Goal: Communication & Community: Share content

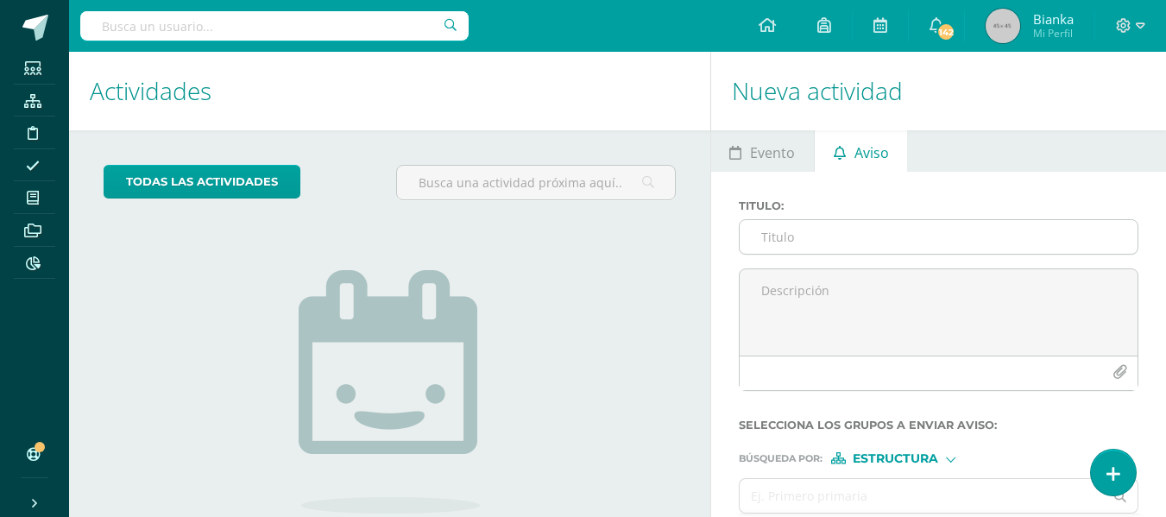
click at [805, 227] on input "Titulo :" at bounding box center [939, 237] width 398 height 34
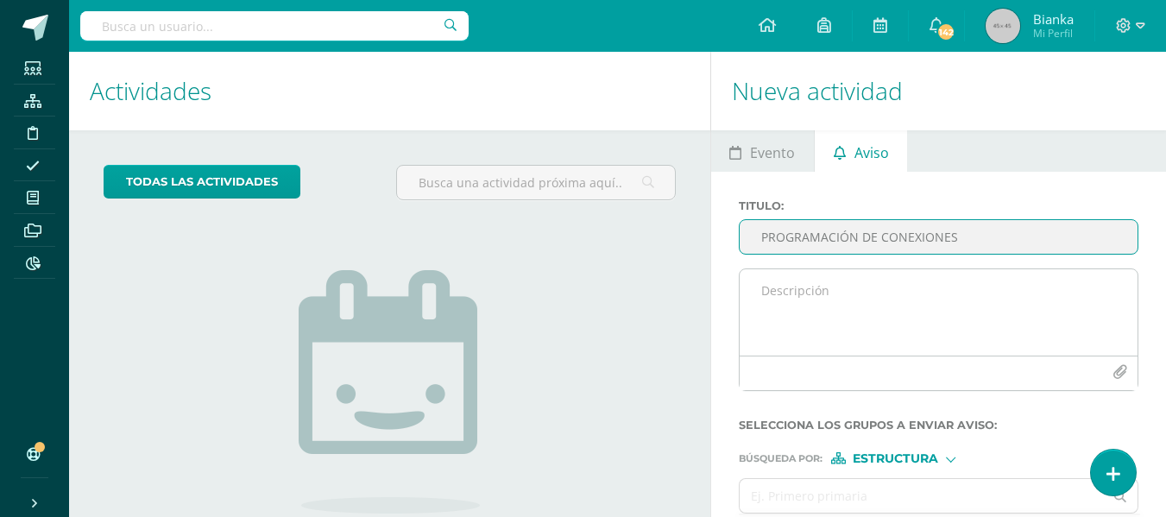
type input "PROGRAMACIÓN DE CONEXIONES"
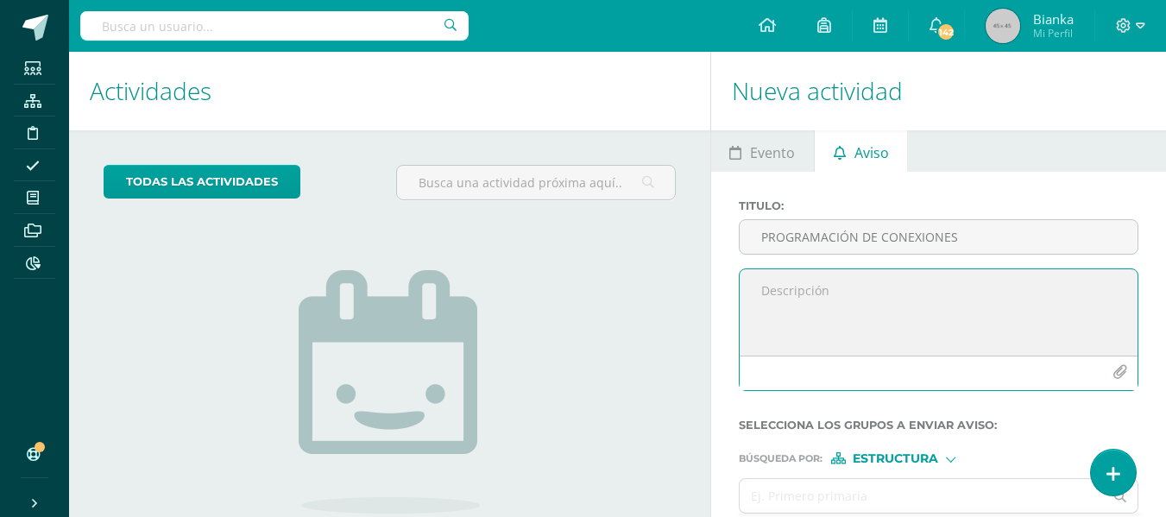
click at [817, 293] on textarea at bounding box center [939, 312] width 398 height 86
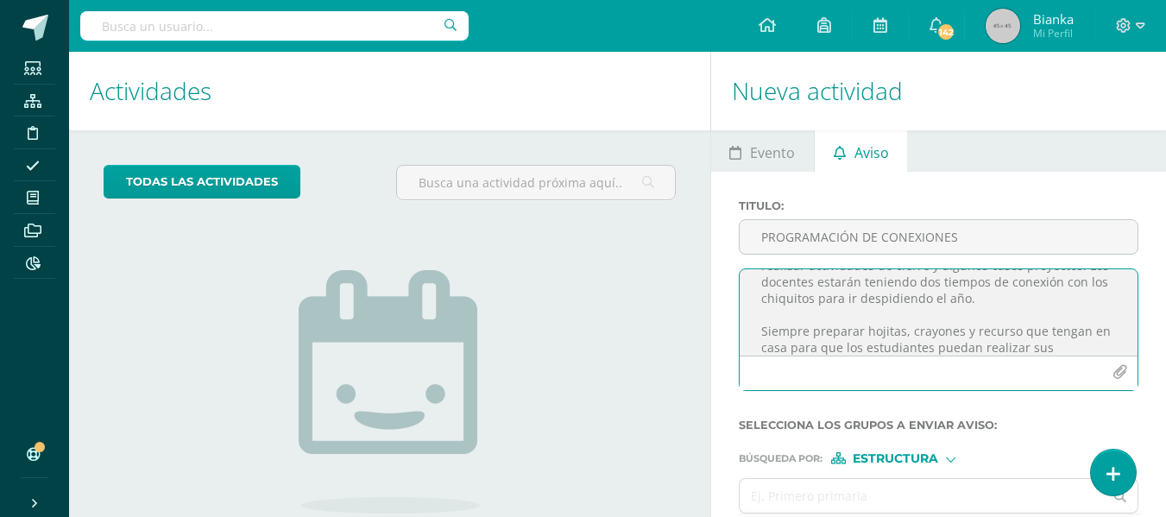
scroll to position [123, 0]
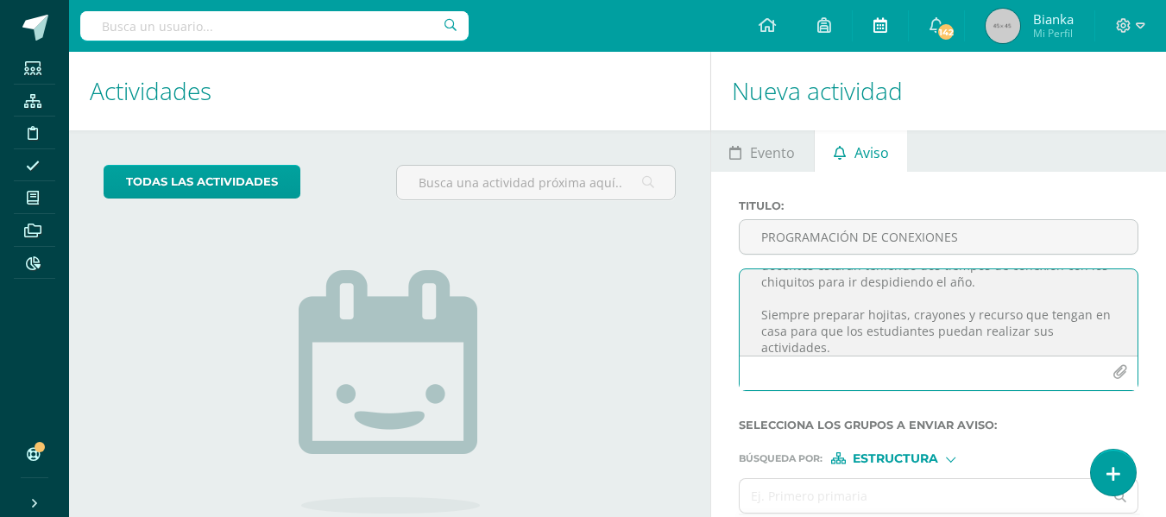
type textarea "Buenas noches estimado papitos de PK Es un gusto saludarles por este medio. Com…"
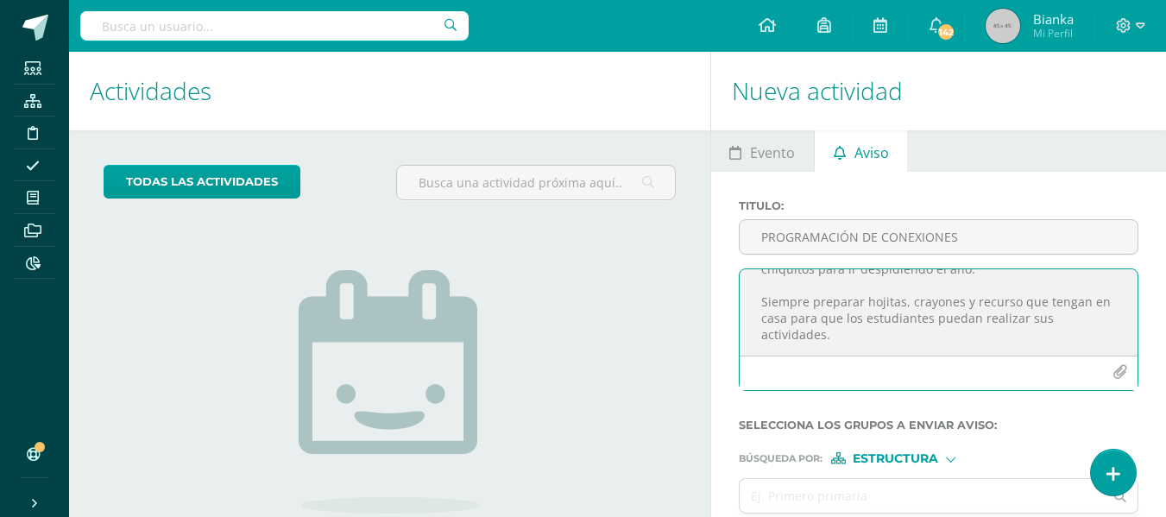
click at [1120, 371] on icon "button" at bounding box center [1120, 372] width 15 height 15
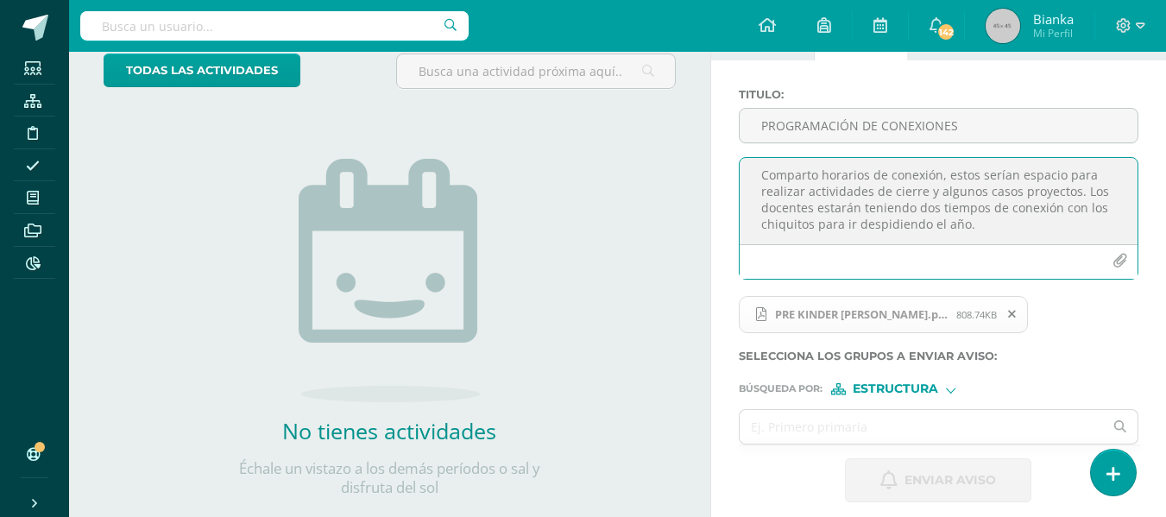
scroll to position [147, 0]
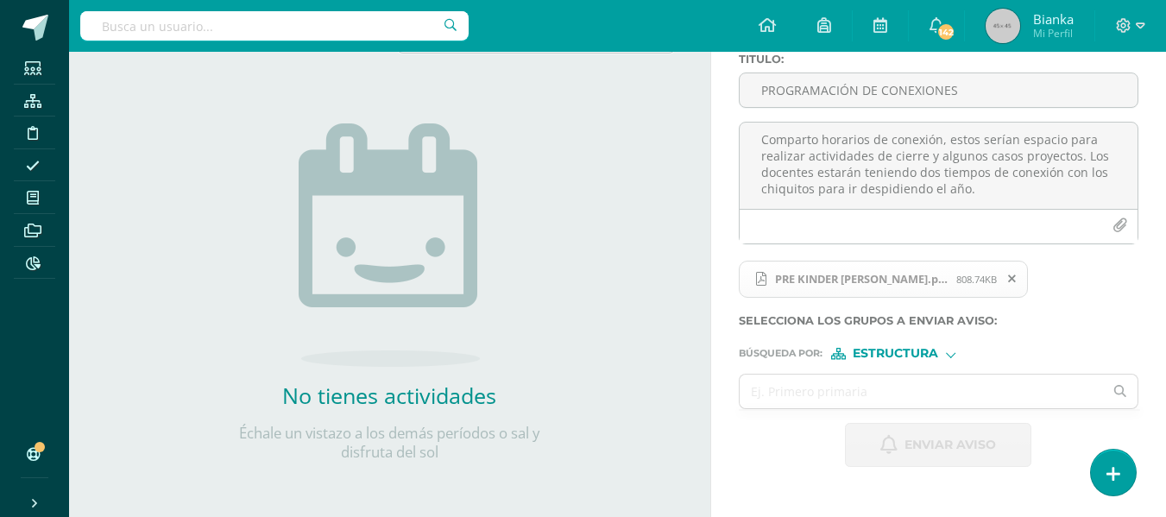
click at [858, 357] on span "Estructura" at bounding box center [895, 353] width 85 height 9
click at [865, 389] on span "Persona" at bounding box center [900, 399] width 139 height 22
click at [865, 389] on input "text" at bounding box center [922, 392] width 364 height 34
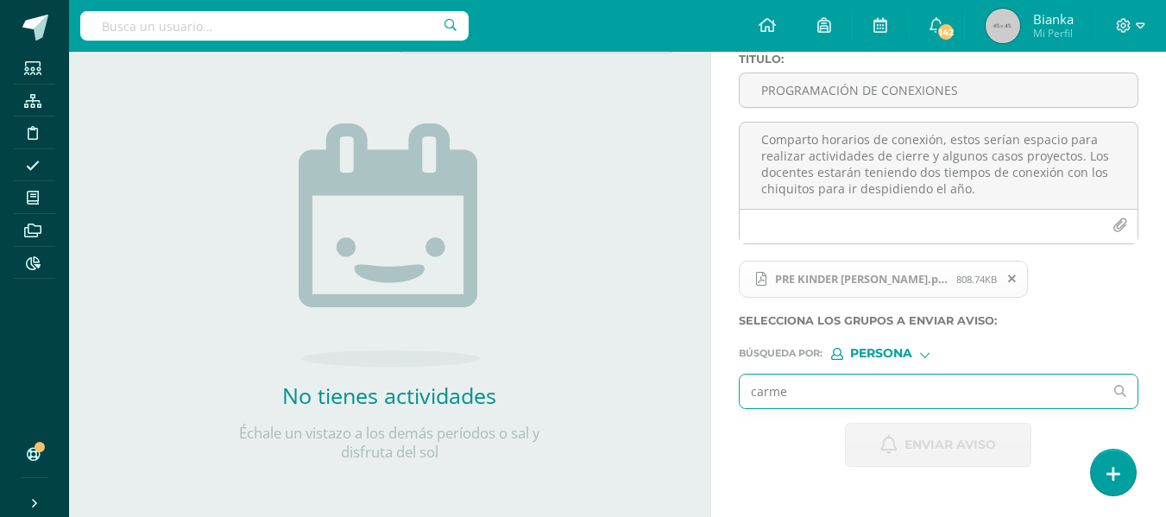
type input "[PERSON_NAME]"
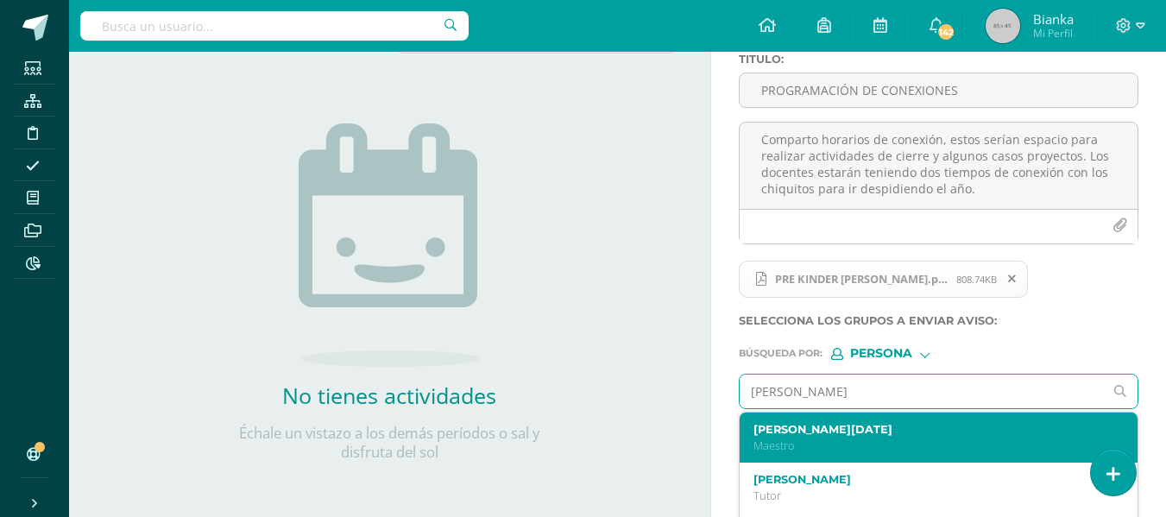
click at [830, 444] on p "Maestro" at bounding box center [932, 445] width 356 height 15
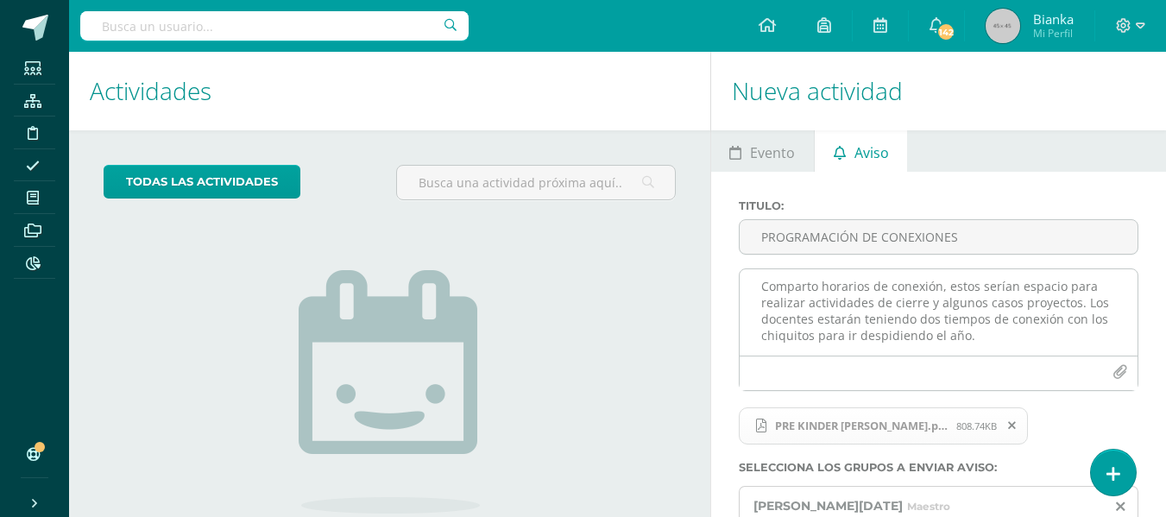
scroll to position [71, 0]
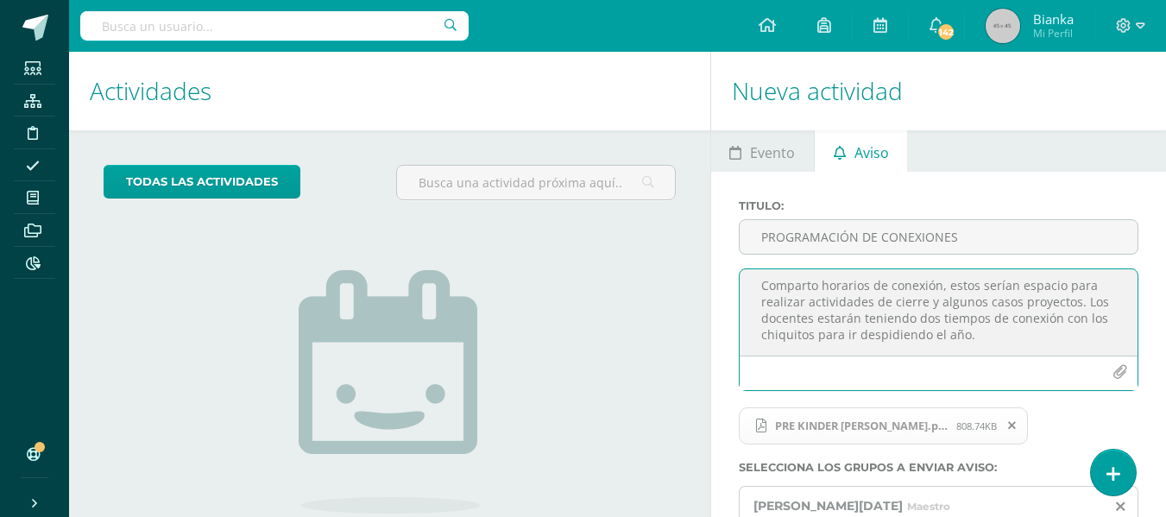
click at [934, 304] on textarea "Buenas noches estimado papitos de PK Es un gusto saludarles por este medio. Com…" at bounding box center [939, 312] width 398 height 86
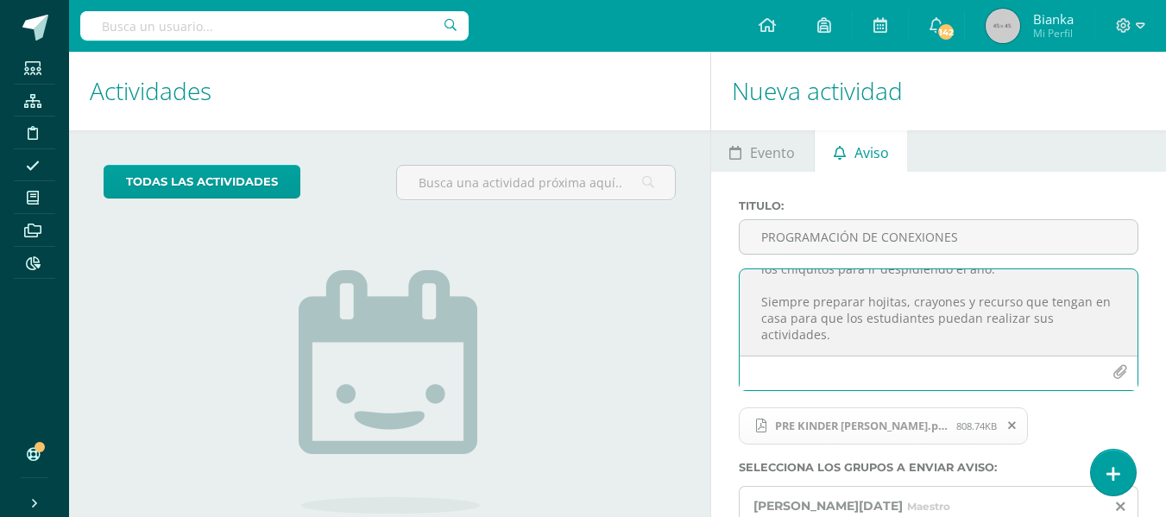
scroll to position [0, 0]
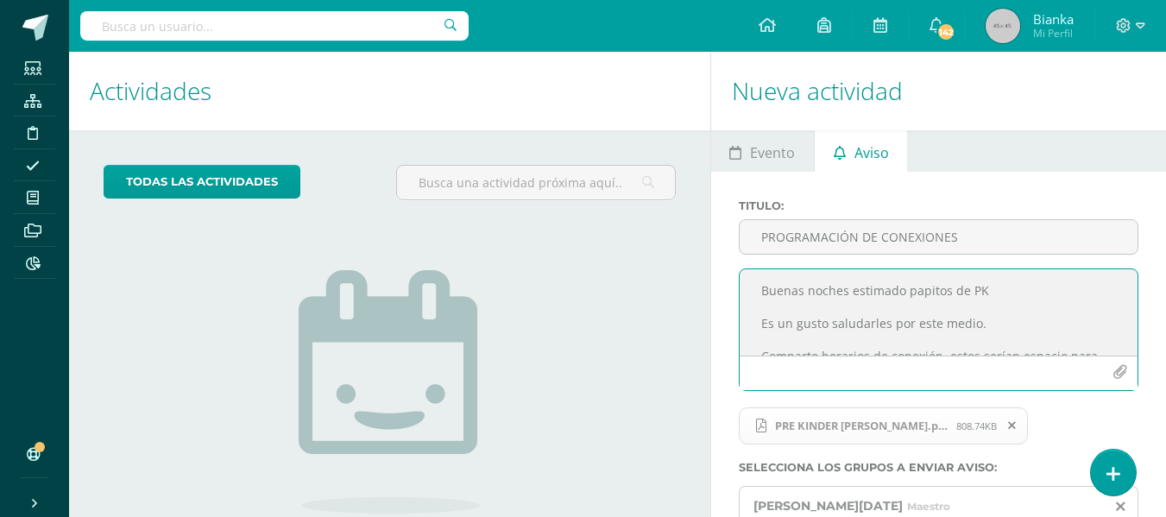
drag, startPoint x: 835, startPoint y: 340, endPoint x: 766, endPoint y: 281, distance: 90.6
click at [766, 281] on textarea "Buenas noches estimado papitos de PK Es un gusto saludarles por este medio. Com…" at bounding box center [939, 312] width 398 height 86
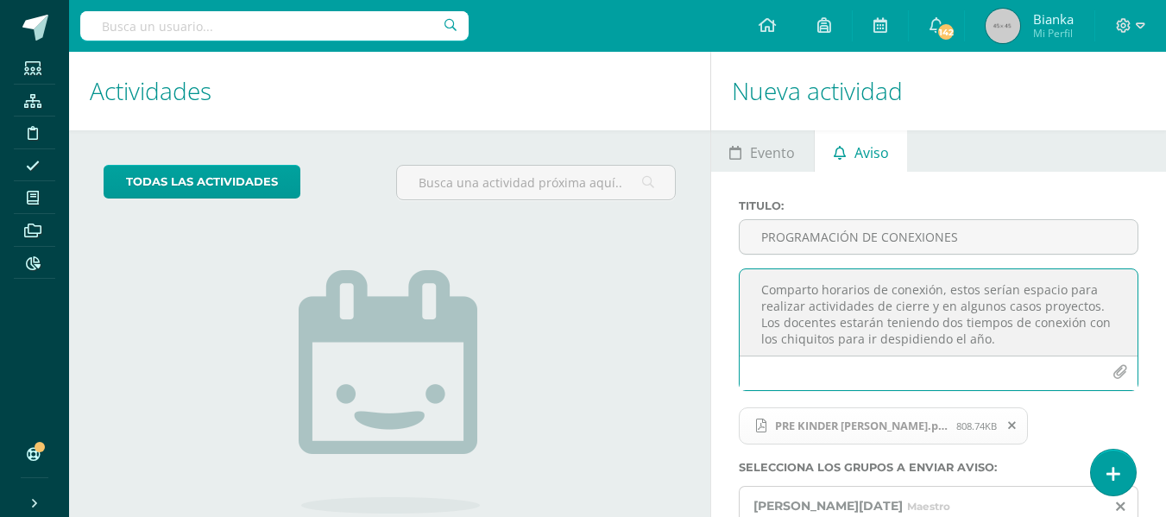
scroll to position [136, 0]
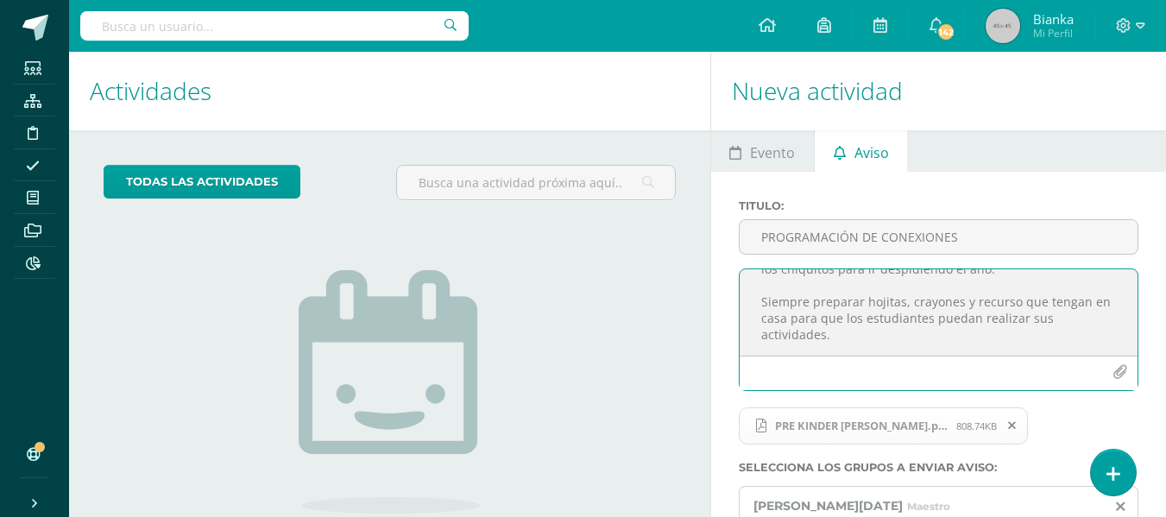
drag, startPoint x: 762, startPoint y: 285, endPoint x: 844, endPoint y: 344, distance: 101.3
click at [844, 344] on textarea "Buenas noches estimado papitos de PK Es un gusto saludarles por este medio. Com…" at bounding box center [939, 312] width 398 height 86
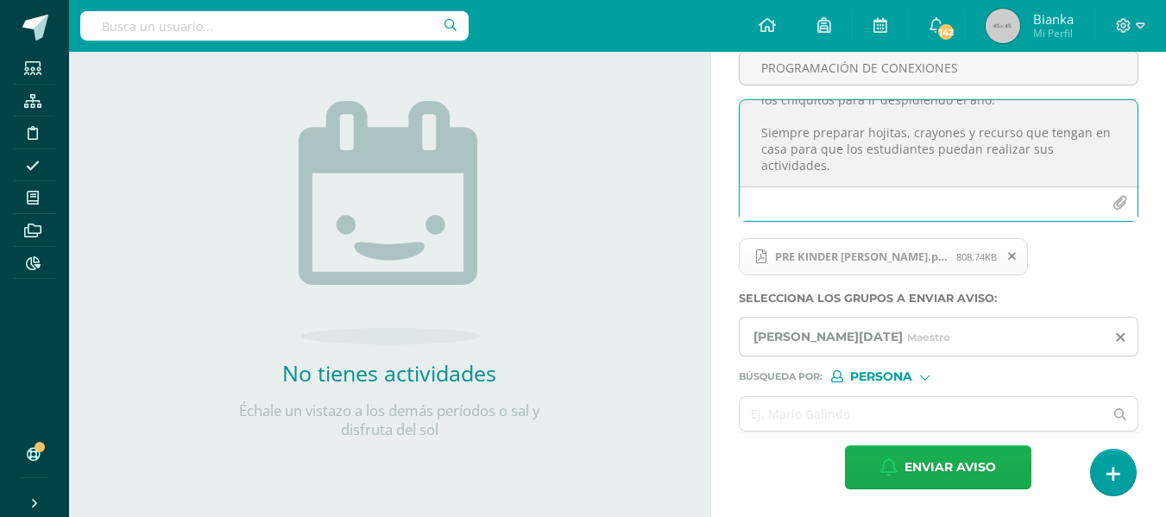
type textarea "Buenas noches estimado papitos de PK Es un gusto saludarles por este medio. Com…"
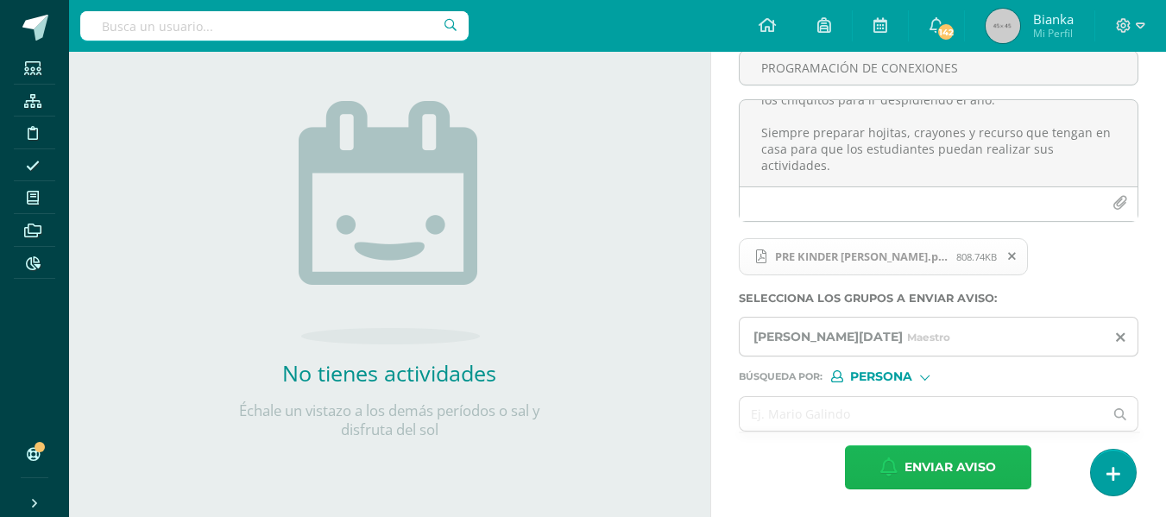
click at [891, 473] on icon "button" at bounding box center [888, 466] width 17 height 19
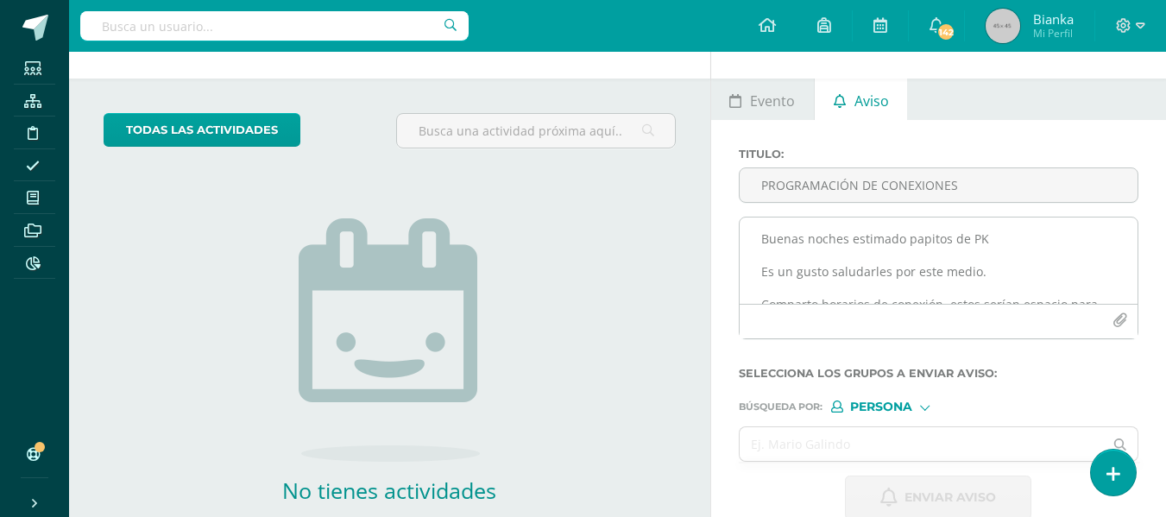
scroll to position [51, 0]
click at [822, 231] on textarea "Buenas noches estimado papitos de PK Es un gusto saludarles por este medio. Com…" at bounding box center [939, 261] width 398 height 86
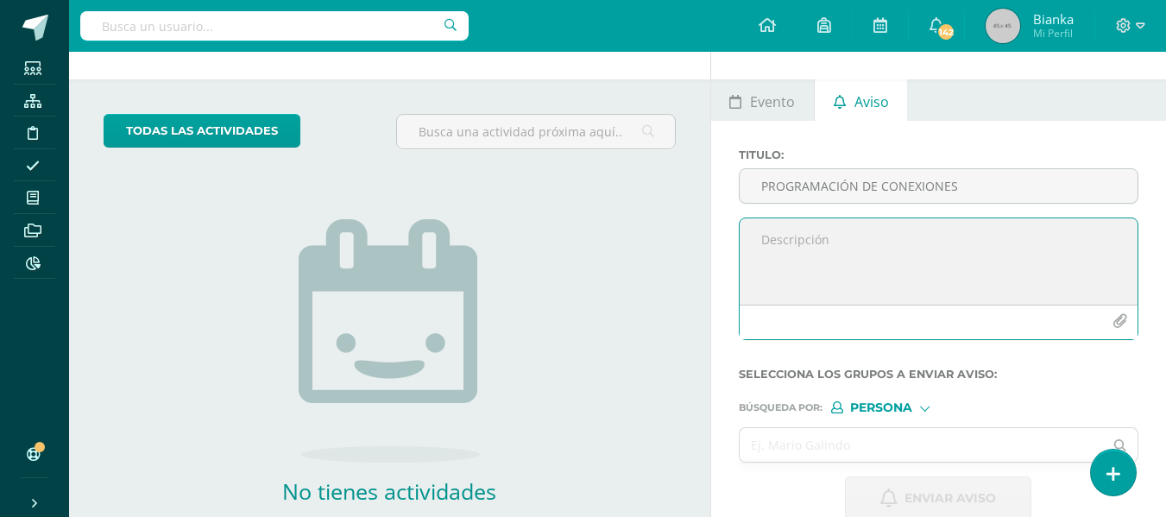
paste textarea "Buenas noches estimado papitos de PK Es un gusto saludarles por este medio. Com…"
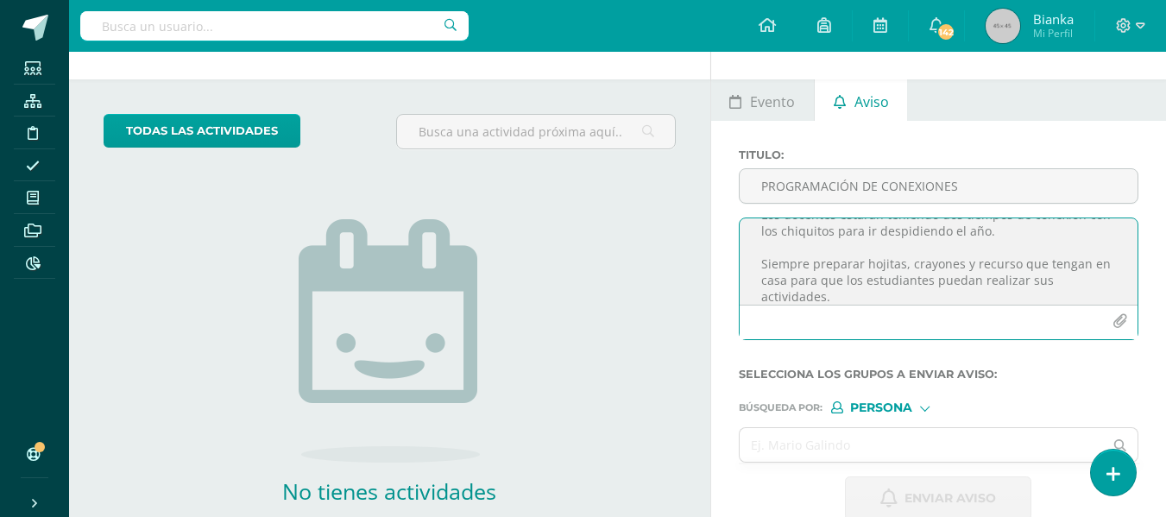
scroll to position [0, 0]
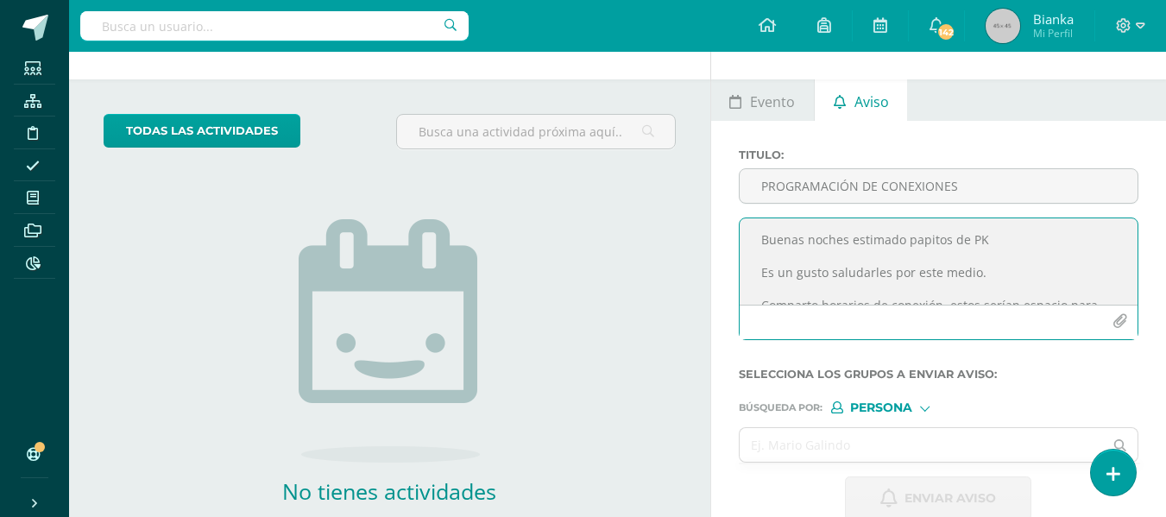
click at [986, 237] on textarea "Buenas noches estimado papitos de PK Es un gusto saludarles por este medio. Com…" at bounding box center [939, 261] width 398 height 86
type textarea "Buenas noches estimado papitos de K Es un gusto saludarles por este medio. Comp…"
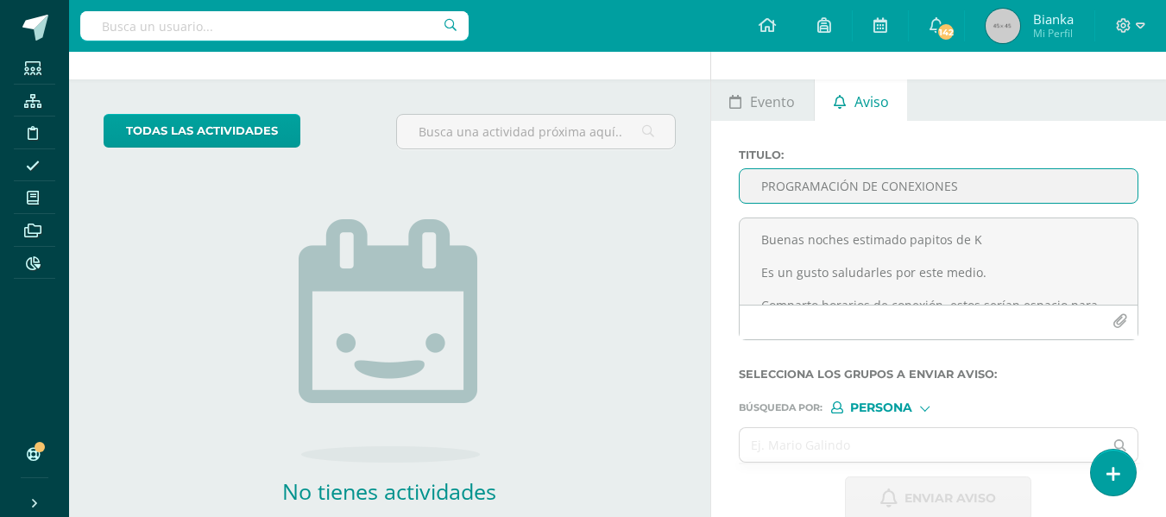
click at [905, 194] on input "PROGRAMACIÓN DE CONEXIONES" at bounding box center [939, 186] width 398 height 34
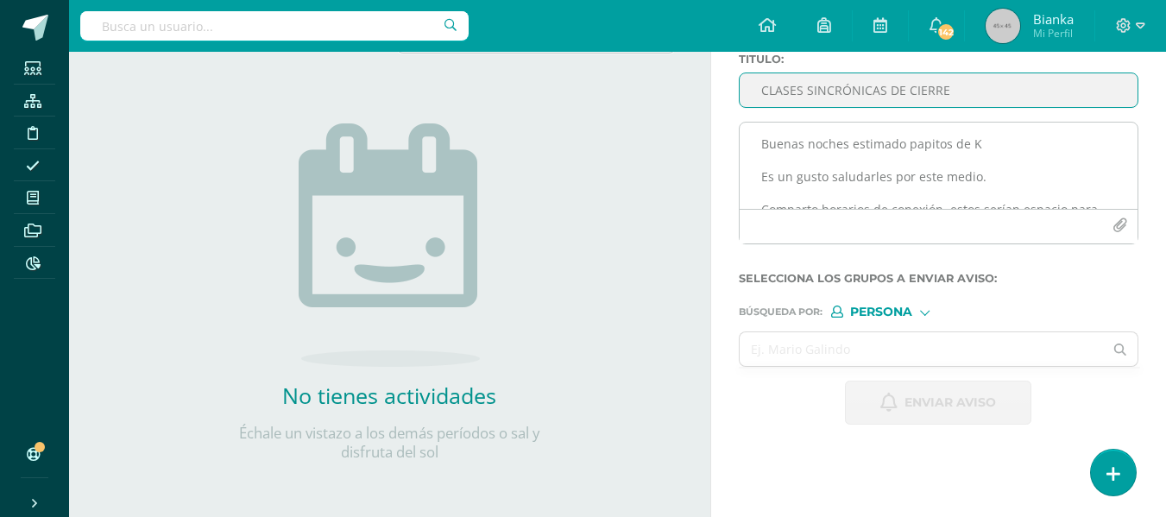
type input "CLASES SINCRÓNICAS DE CIERRE"
click at [1112, 228] on button "button" at bounding box center [1120, 226] width 34 height 34
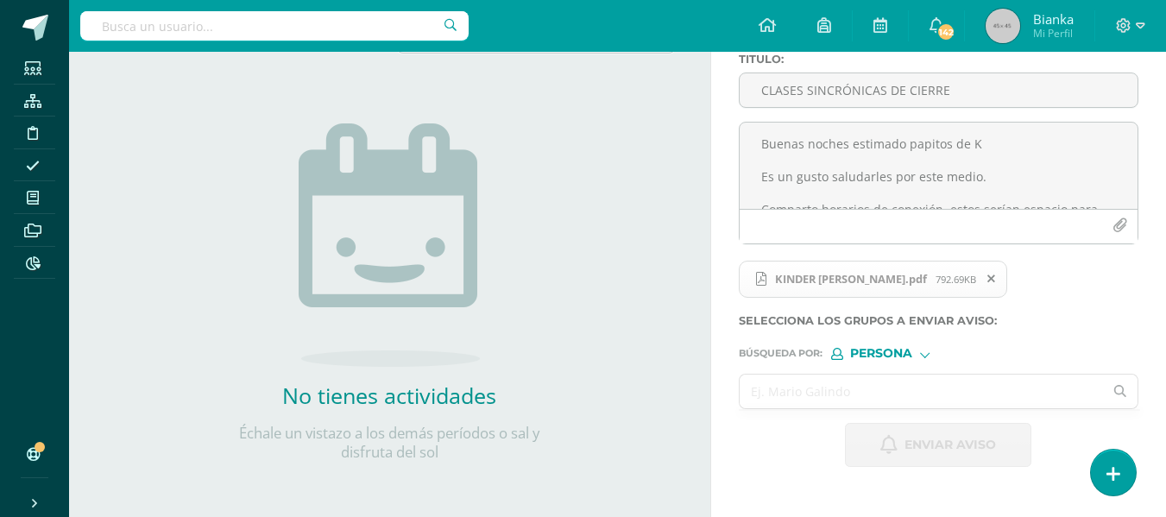
click at [839, 382] on input "text" at bounding box center [922, 392] width 364 height 34
click at [873, 351] on span "Persona" at bounding box center [881, 353] width 62 height 9
click at [877, 377] on span "Estructura" at bounding box center [916, 375] width 85 height 9
click at [878, 390] on input "text" at bounding box center [922, 392] width 364 height 34
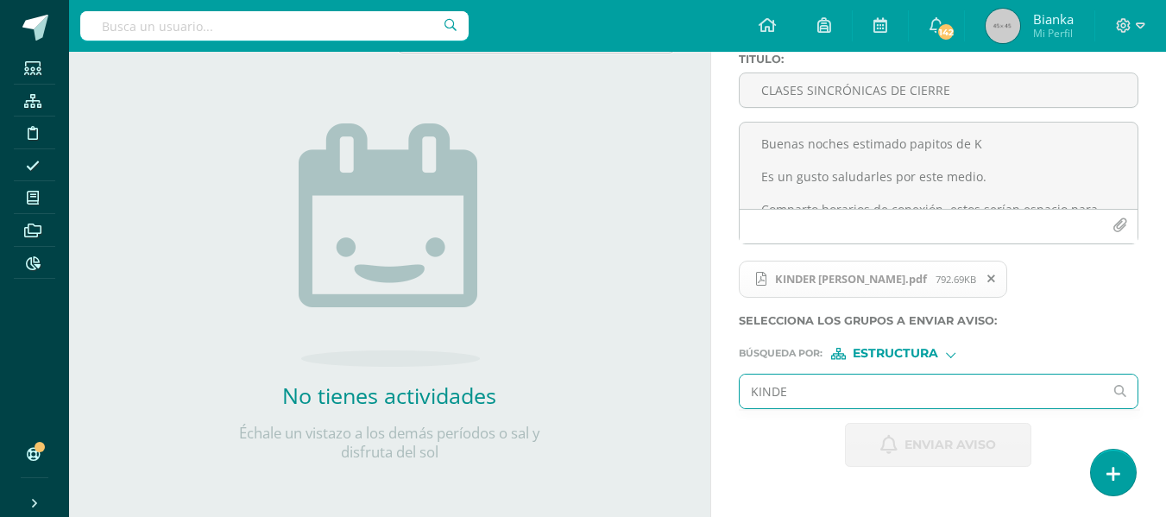
type input "KINDER"
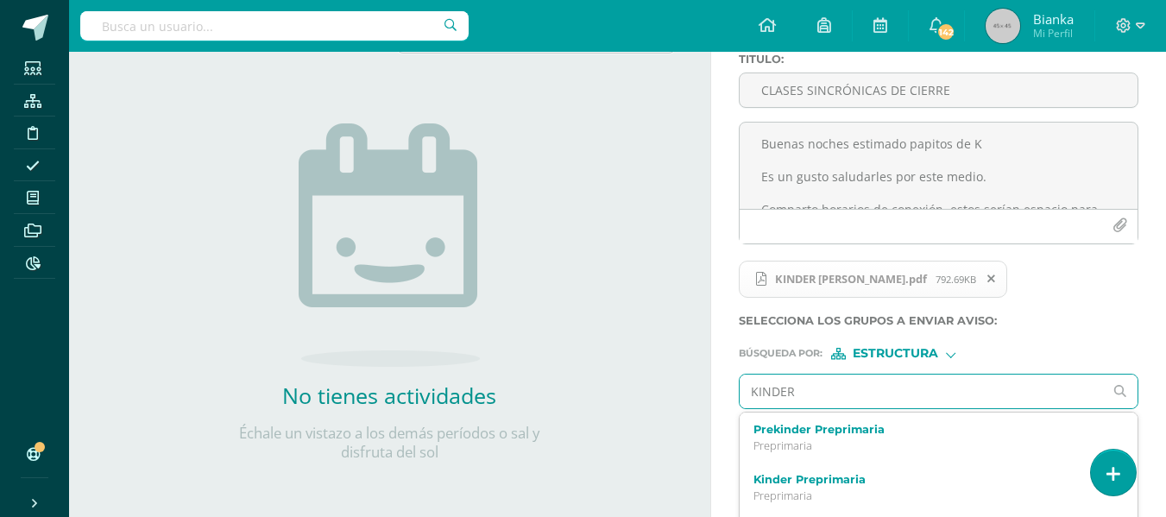
scroll to position [197, 0]
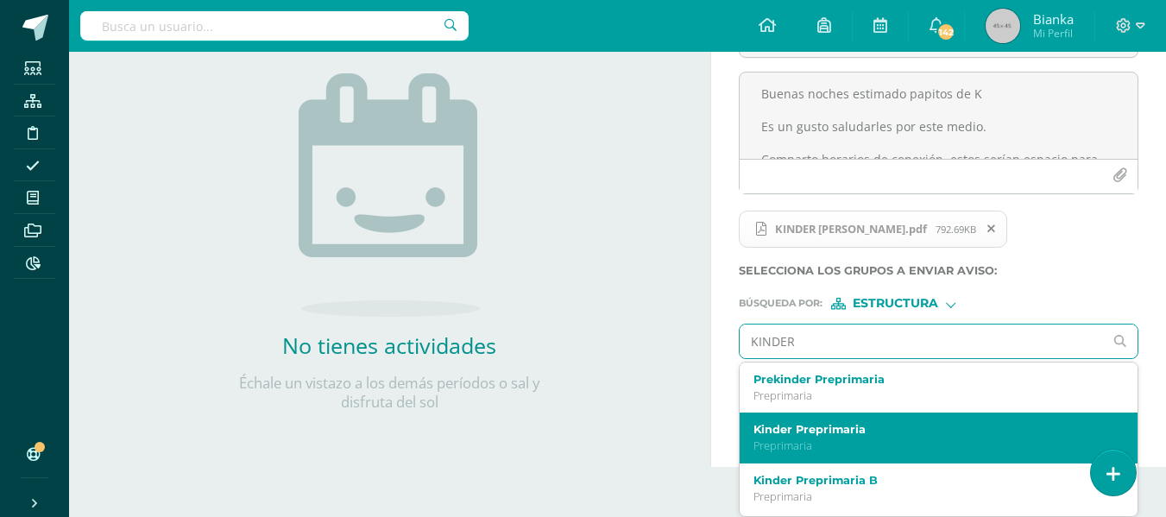
click at [808, 428] on label "Kinder Preprimaria" at bounding box center [932, 429] width 356 height 13
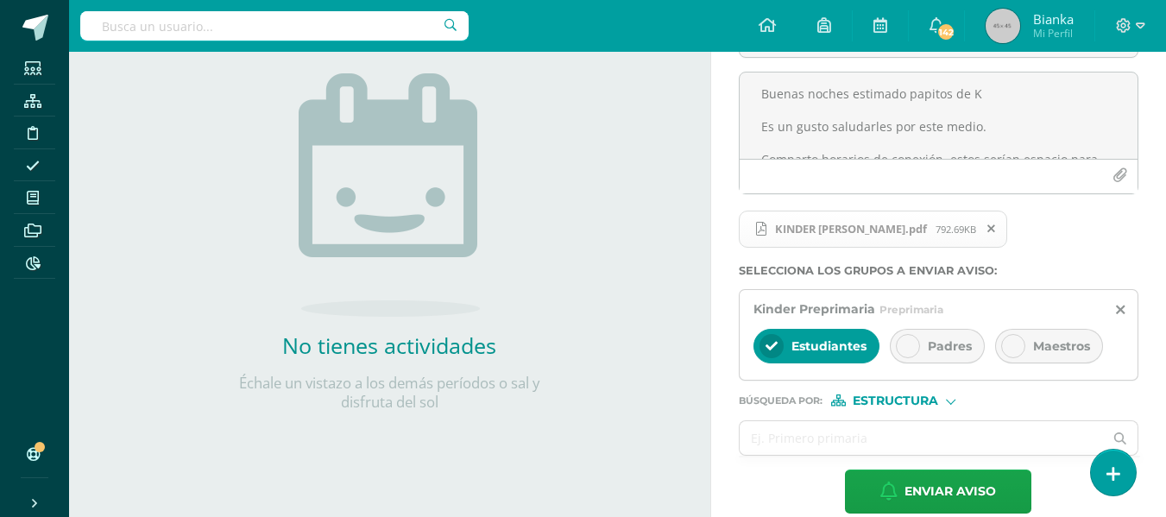
drag, startPoint x: 922, startPoint y: 325, endPoint x: 905, endPoint y: 353, distance: 32.6
click at [905, 353] on div "Kinder Preprimaria Preprimaria Estudiantes Padres Maestros" at bounding box center [939, 335] width 400 height 92
click at [905, 353] on div at bounding box center [908, 346] width 24 height 24
click at [789, 356] on div "Estudiantes" at bounding box center [817, 346] width 126 height 35
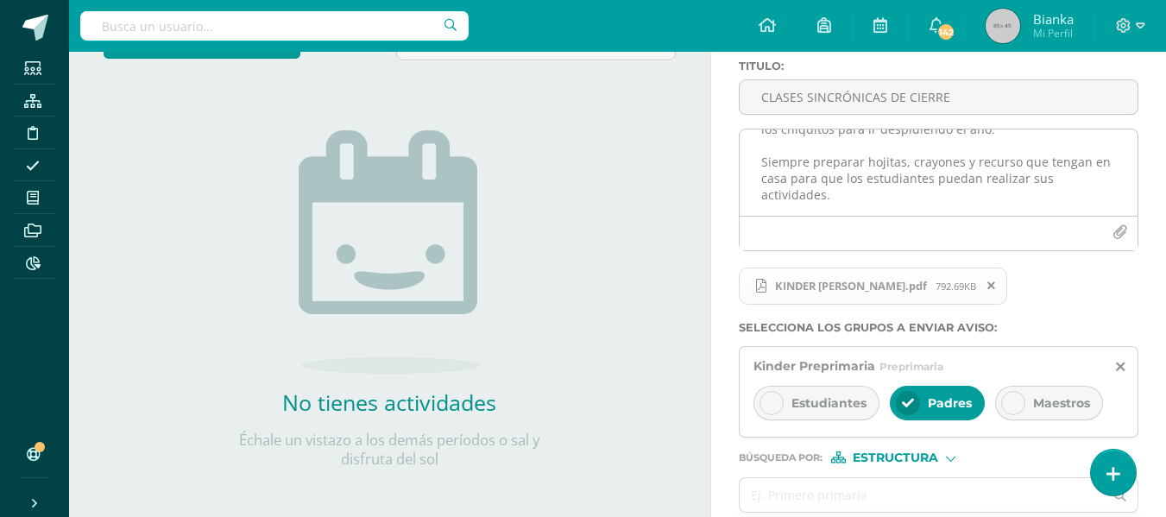
scroll to position [221, 0]
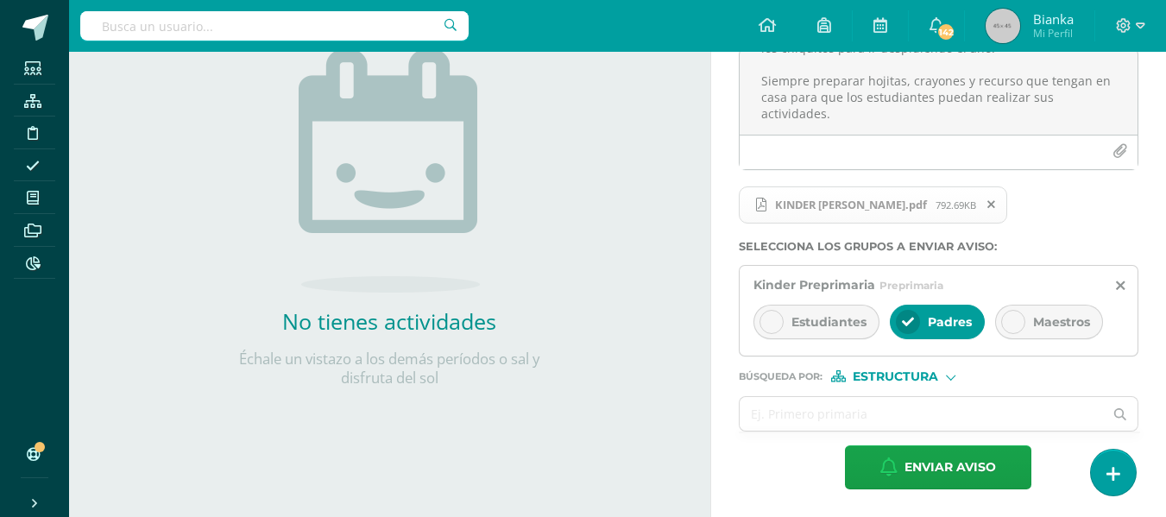
click at [877, 375] on span "Estructura" at bounding box center [895, 376] width 85 height 9
click at [867, 416] on label "Persona" at bounding box center [901, 421] width 118 height 12
click at [867, 416] on input "text" at bounding box center [922, 414] width 364 height 34
type input "[PERSON_NAME]"
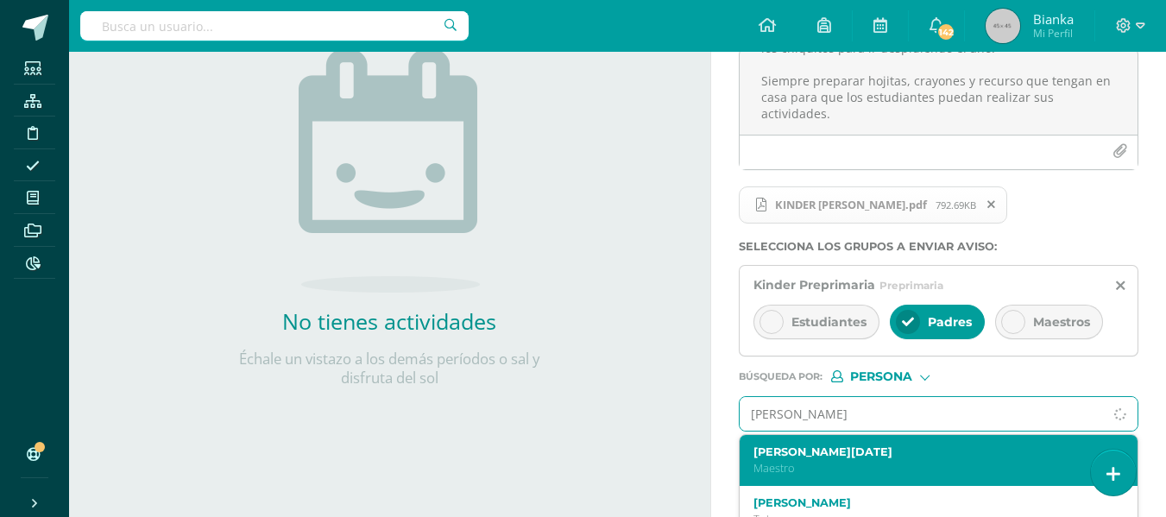
click at [853, 451] on label "[PERSON_NAME][DATE]" at bounding box center [932, 451] width 356 height 13
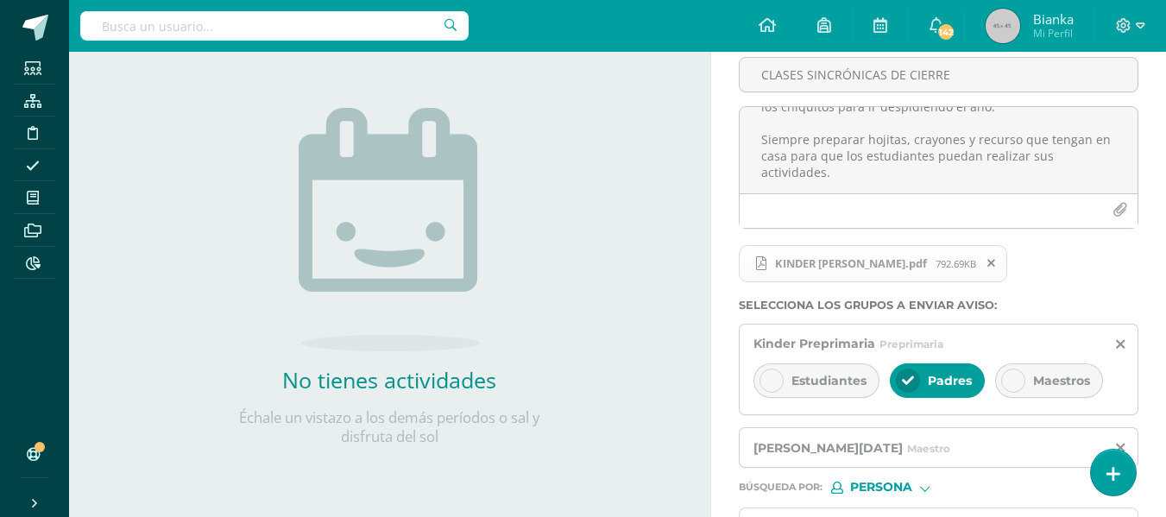
scroll to position [274, 0]
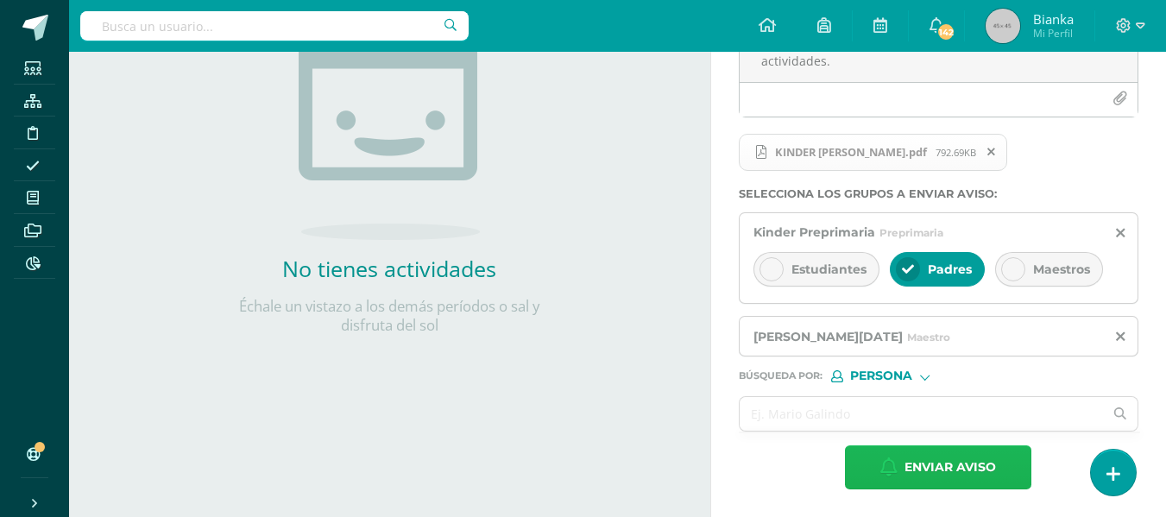
click at [940, 458] on span "Enviar aviso" at bounding box center [950, 467] width 91 height 42
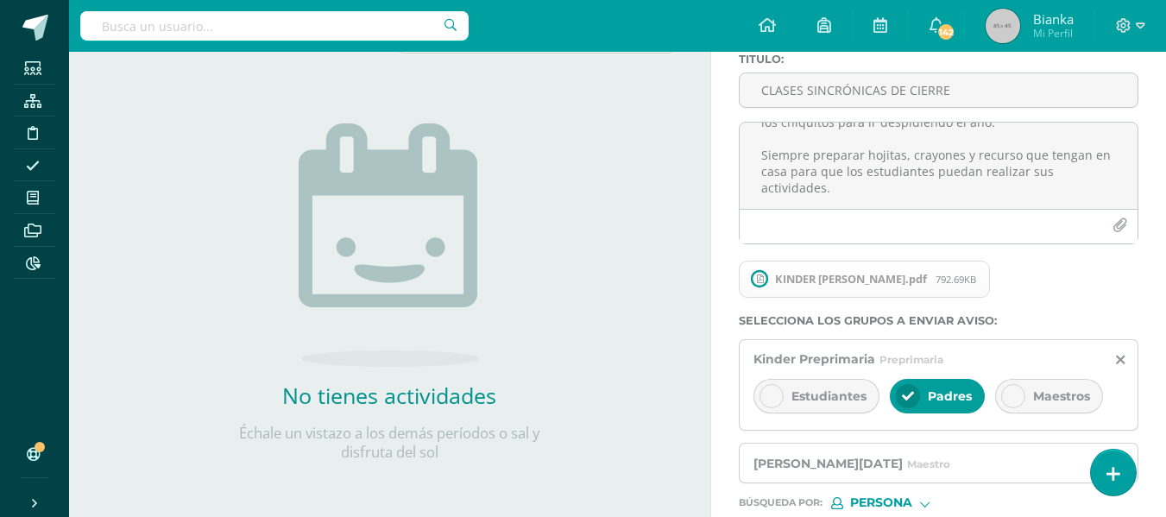
scroll to position [0, 0]
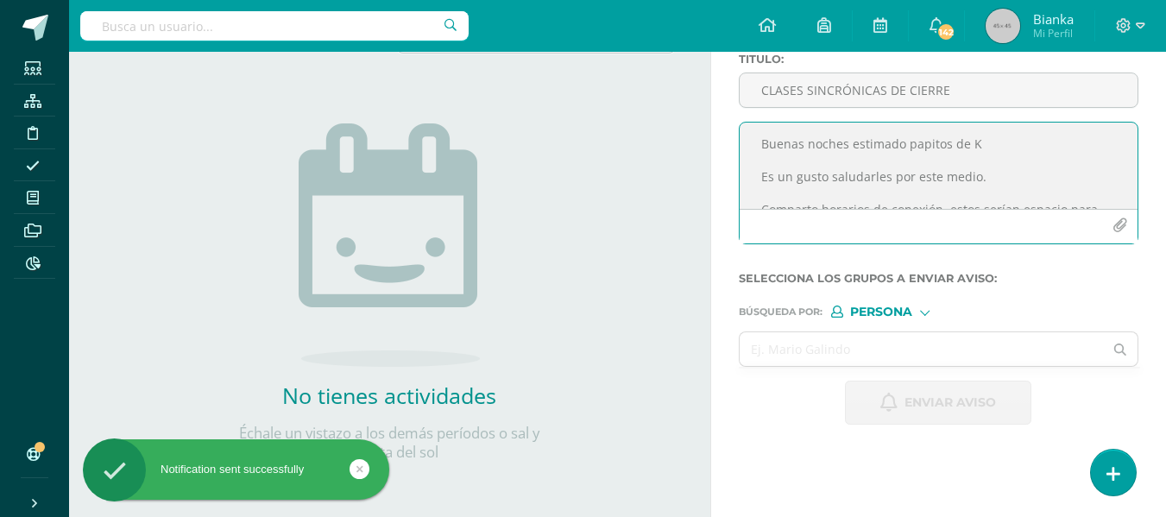
click at [847, 143] on textarea "Buenas noches estimado papitos de K Es un gusto saludarles por este medio. Comp…" at bounding box center [939, 166] width 398 height 86
click at [847, 143] on textarea at bounding box center [939, 166] width 398 height 86
paste textarea "Buenas noches estimado papitos de PK Es un gusto saludarles por este medio. Com…"
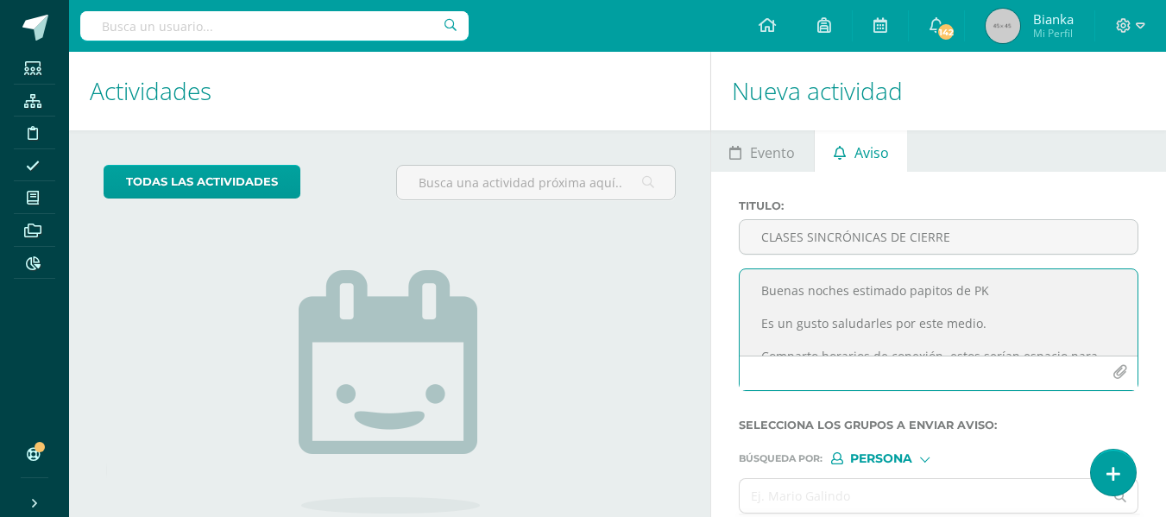
click at [985, 291] on textarea "Buenas noches estimado papitos de PK Es un gusto saludarles por este medio. Com…" at bounding box center [939, 312] width 398 height 86
type textarea "Buenas noches estimado papitos de PK Es un gusto saludarles por este medio. Com…"
click at [867, 223] on input "CLASES SINCRÓNICAS DE CIERRE" at bounding box center [939, 237] width 398 height 34
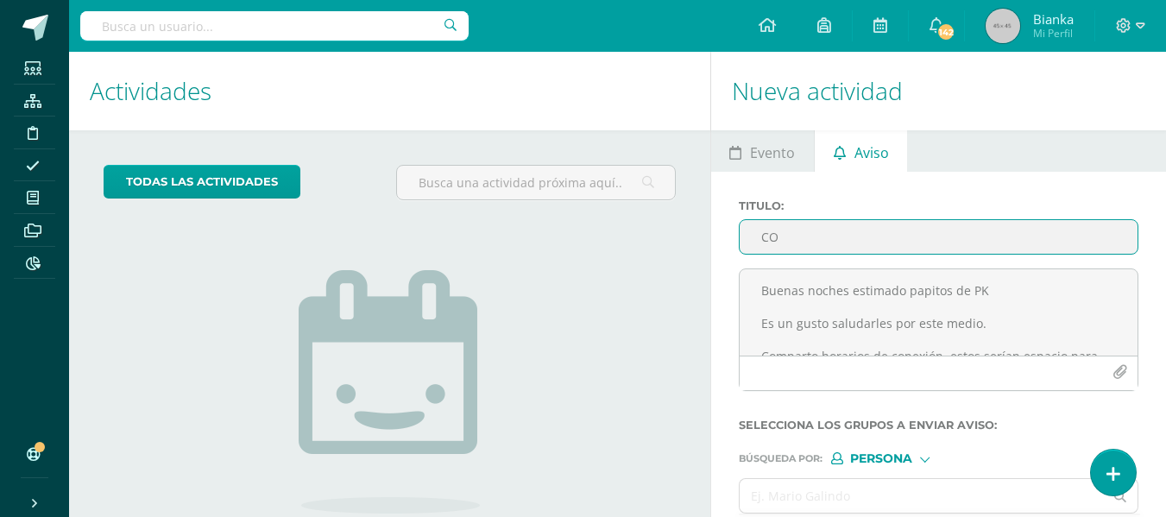
type input "C"
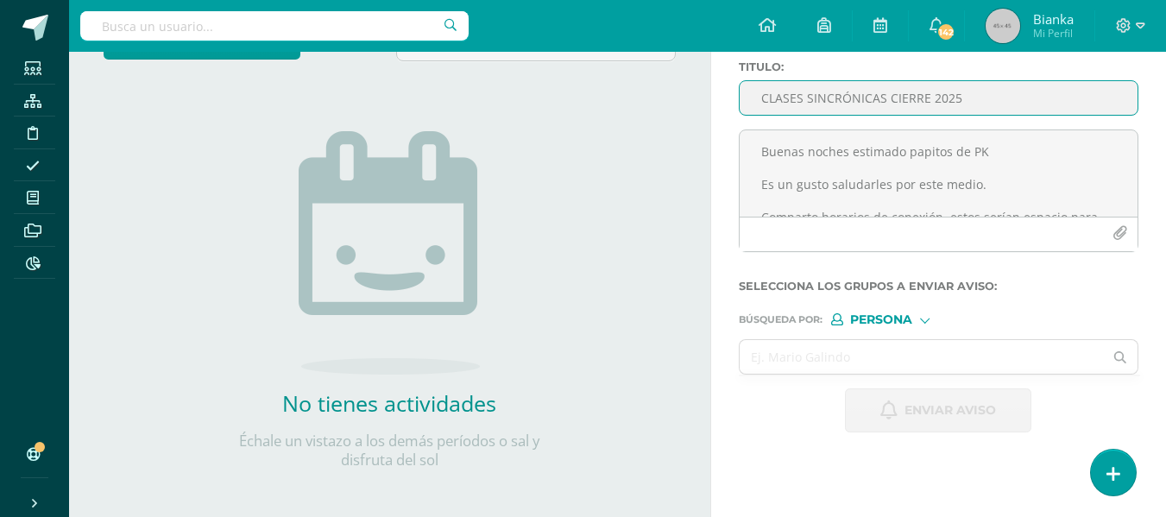
scroll to position [147, 0]
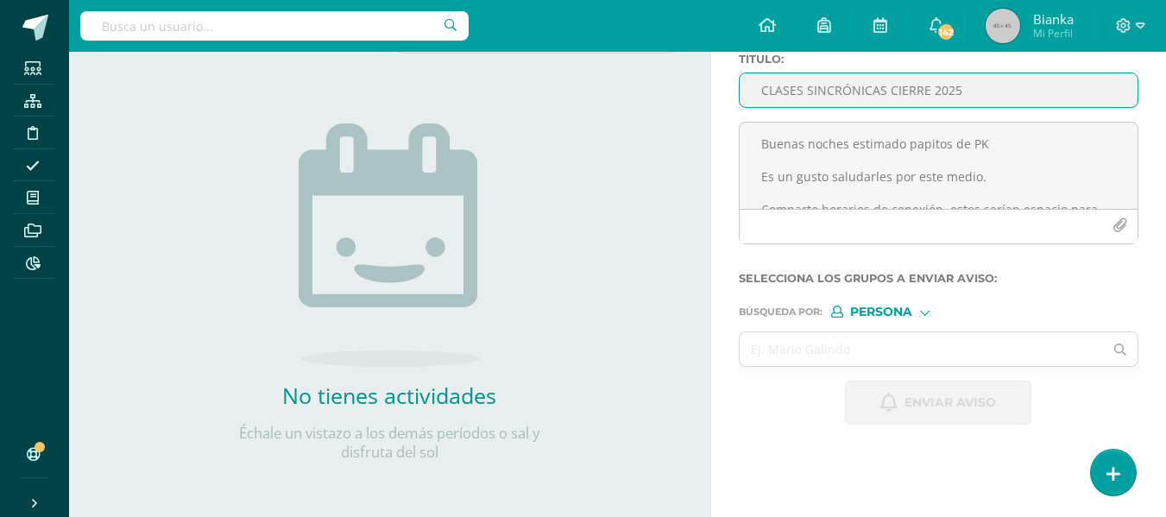
type input "CLASES SINCRÓNICAS CIERRE 2025"
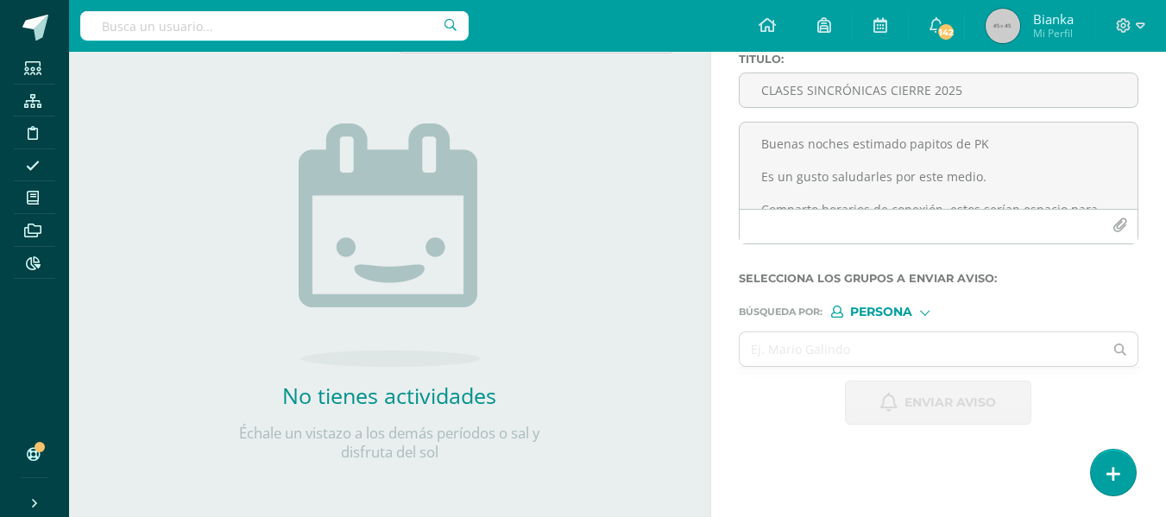
click at [880, 304] on div "Búsqueda por : Persona Estructura Persona" at bounding box center [939, 305] width 400 height 26
click at [880, 310] on span "Persona" at bounding box center [881, 311] width 62 height 9
click at [874, 338] on label "Estructura" at bounding box center [901, 334] width 118 height 12
click at [874, 349] on input "text" at bounding box center [922, 349] width 364 height 34
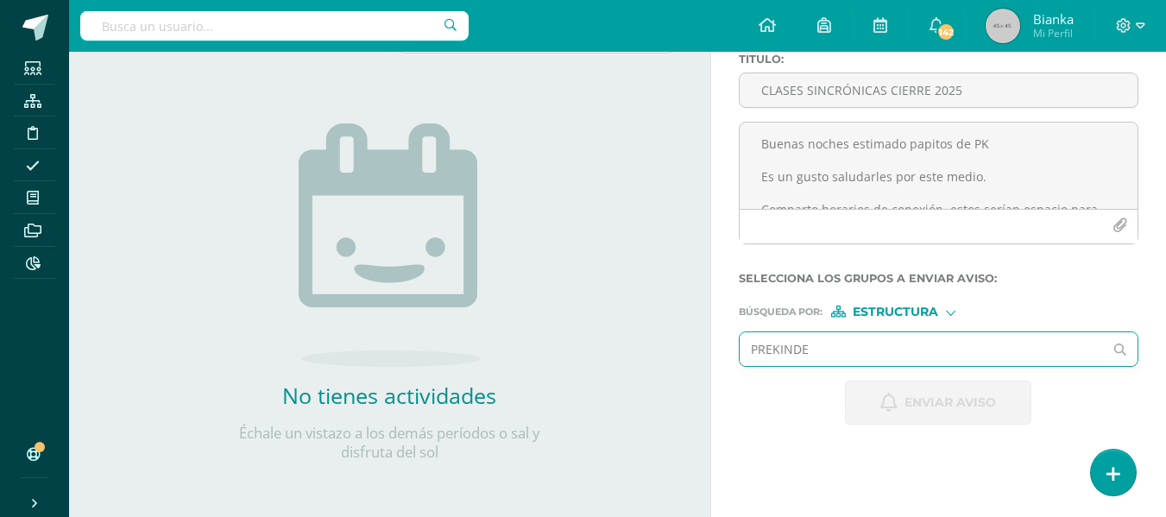
type input "PREKINDER"
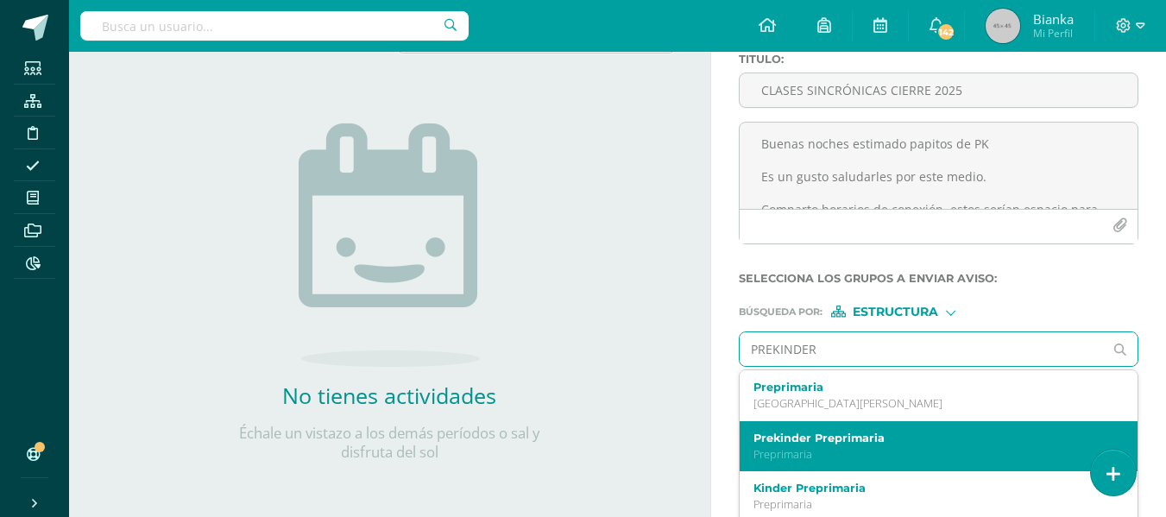
click at [835, 435] on label "Prekinder Preprimaria" at bounding box center [932, 438] width 356 height 13
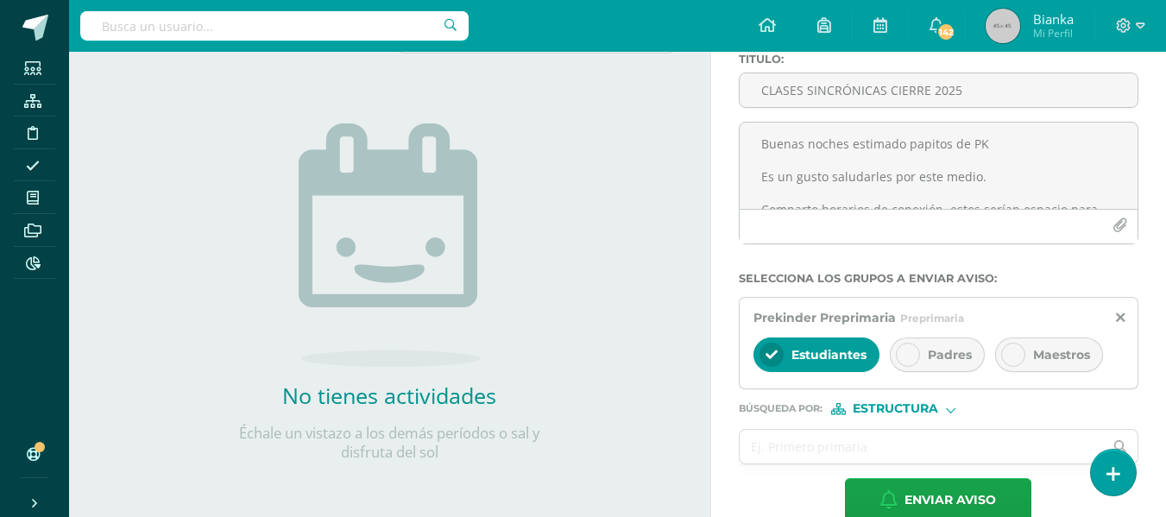
click at [902, 363] on div at bounding box center [908, 355] width 24 height 24
click at [774, 363] on div at bounding box center [772, 355] width 24 height 24
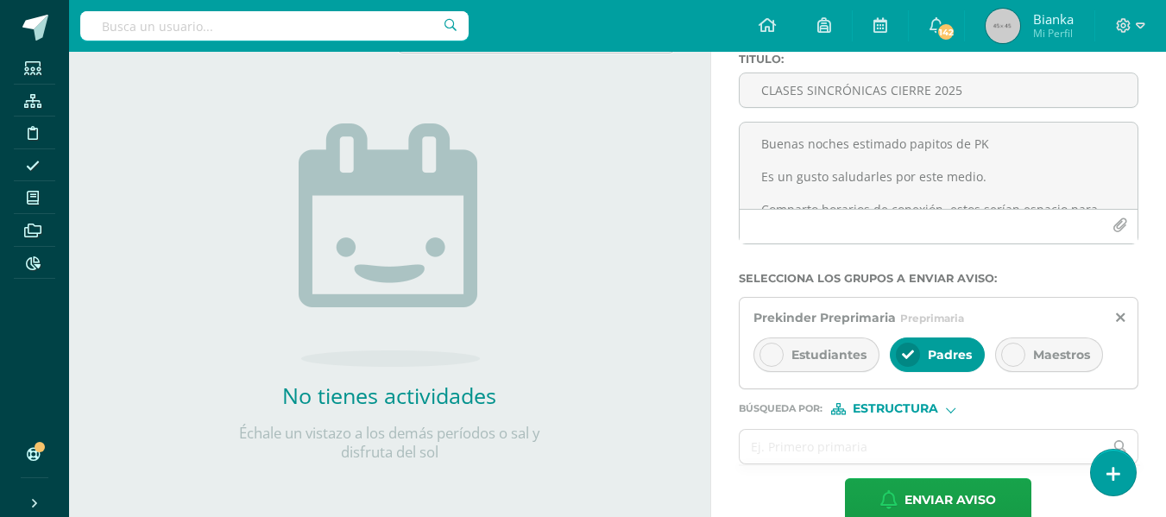
click at [878, 401] on div "Búsqueda por : Estructura Estructura Persona" at bounding box center [939, 402] width 400 height 26
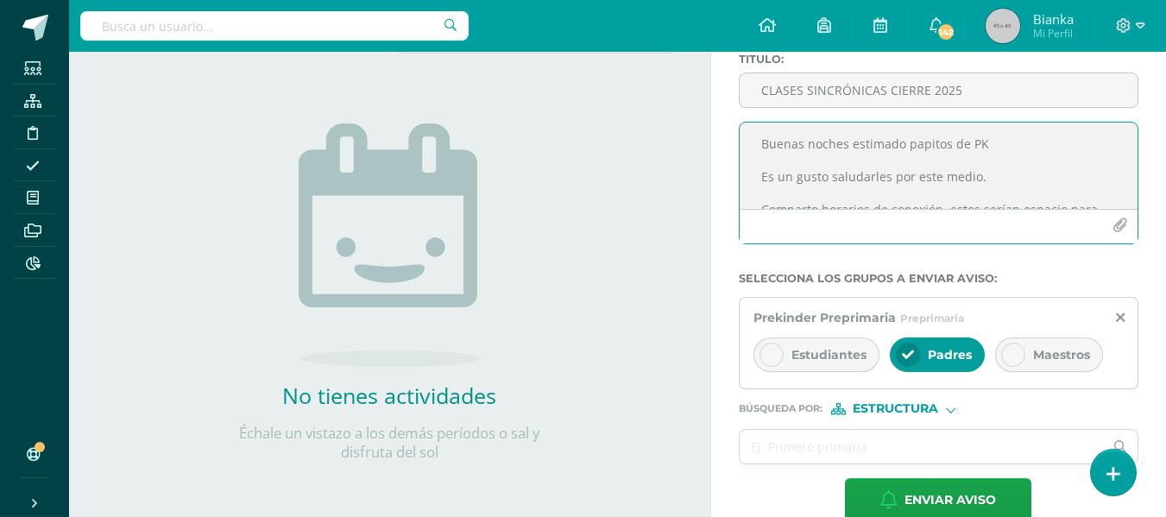
click at [1131, 241] on button "button" at bounding box center [1120, 226] width 34 height 34
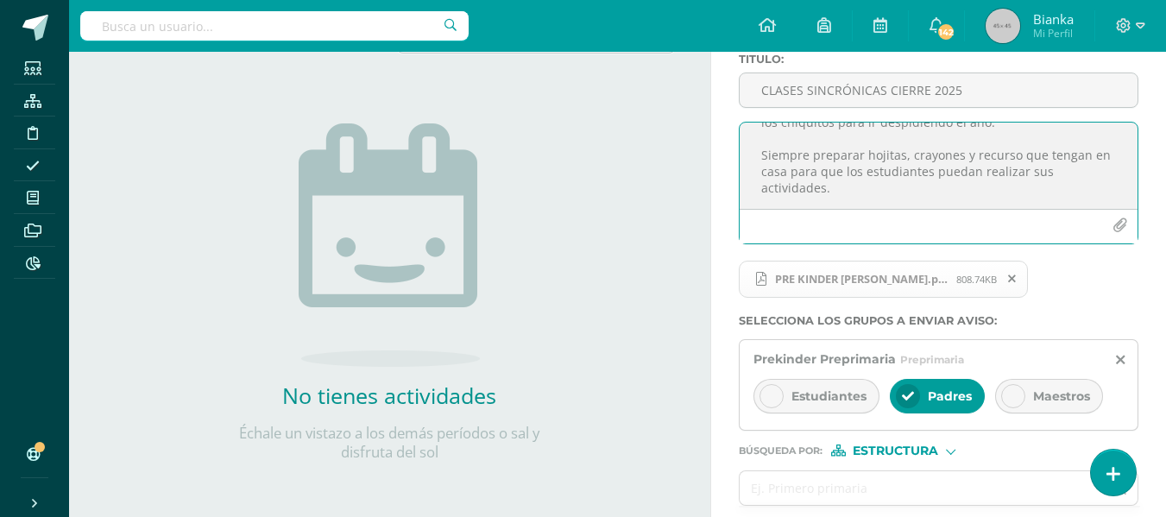
scroll to position [221, 0]
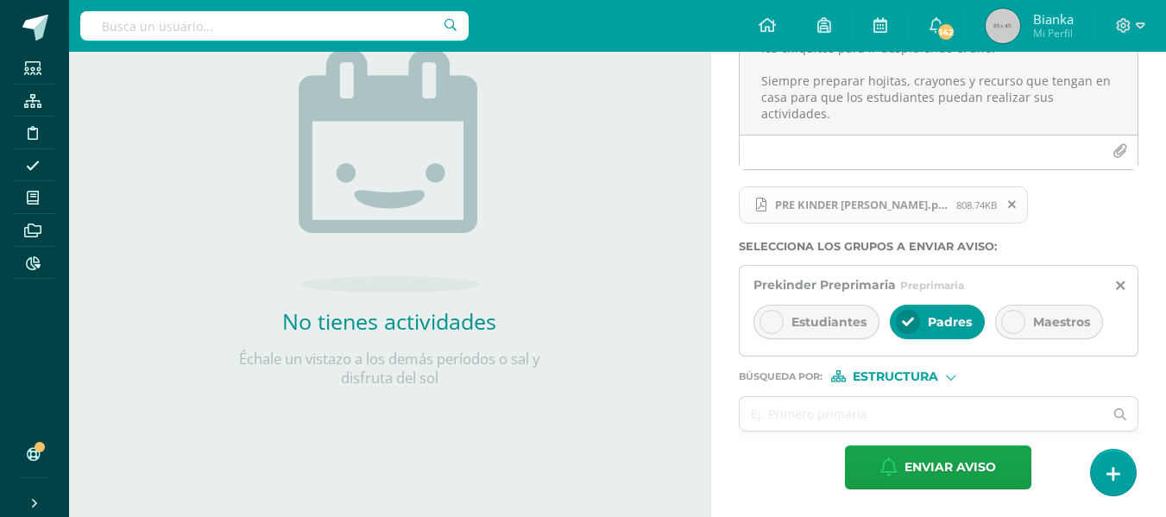
click at [904, 378] on span "Estructura" at bounding box center [895, 376] width 85 height 9
click at [872, 420] on span "Persona" at bounding box center [903, 421] width 62 height 9
click at [872, 420] on input "text" at bounding box center [922, 414] width 364 height 34
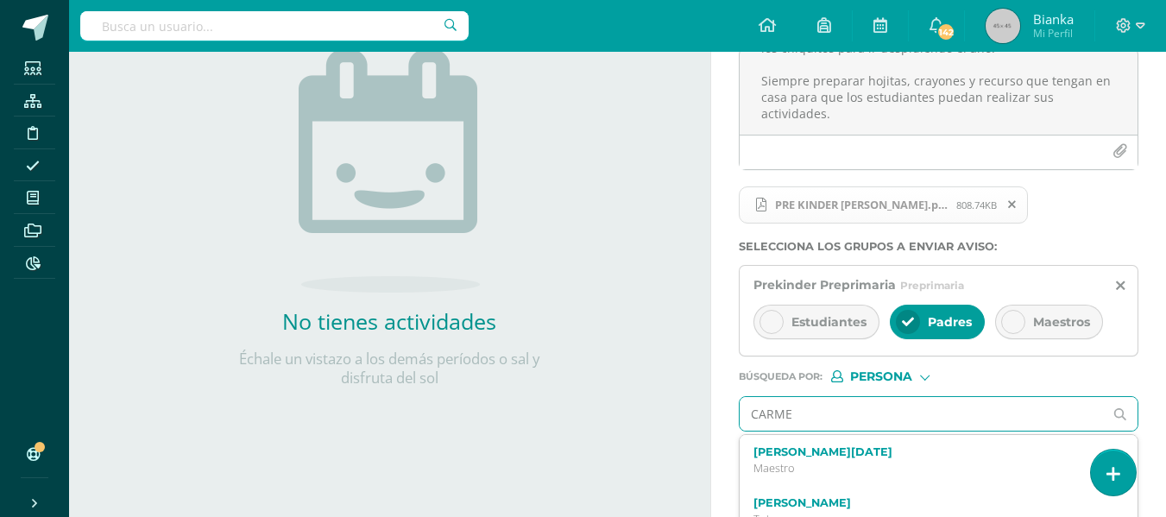
type input "CARMEM"
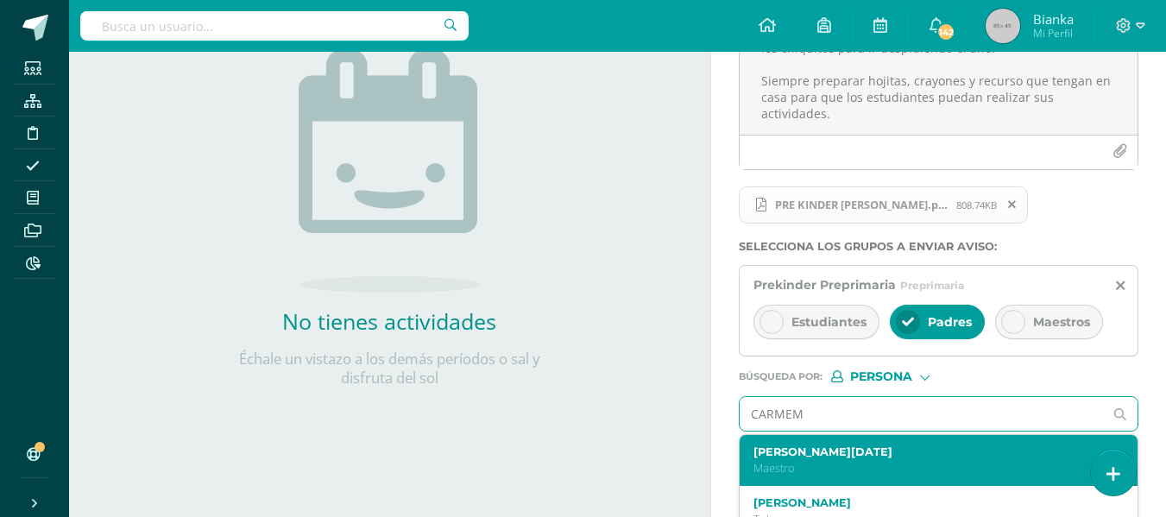
click at [817, 449] on label "[PERSON_NAME][DATE]" at bounding box center [932, 451] width 356 height 13
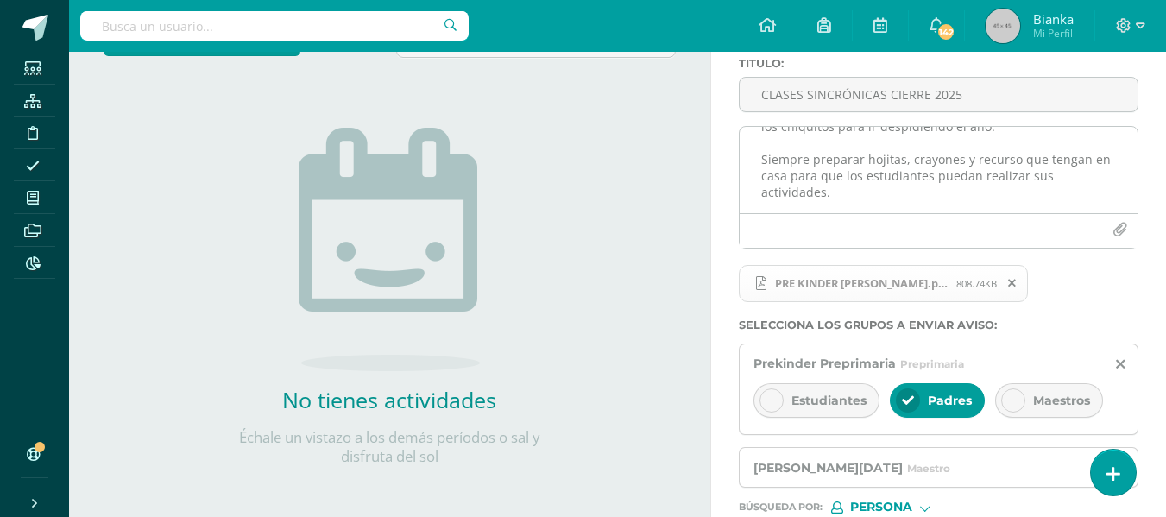
scroll to position [274, 0]
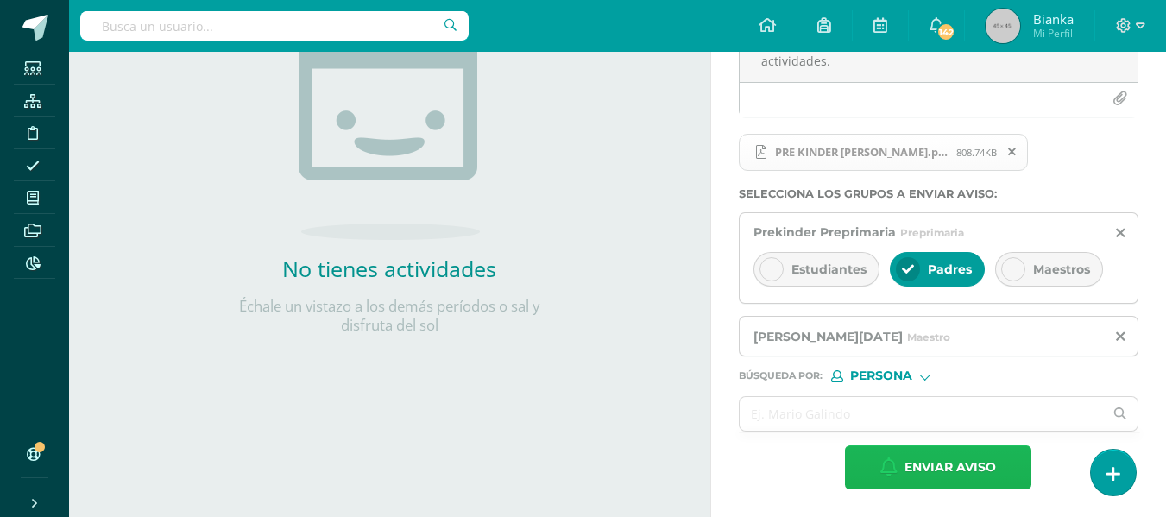
click at [910, 454] on span "Enviar aviso" at bounding box center [950, 467] width 91 height 42
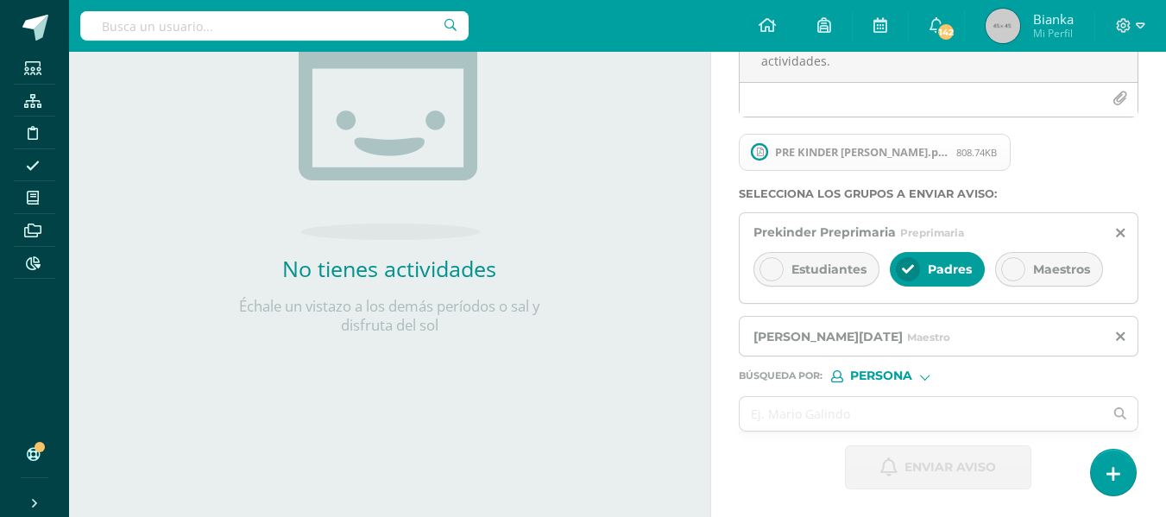
scroll to position [147, 0]
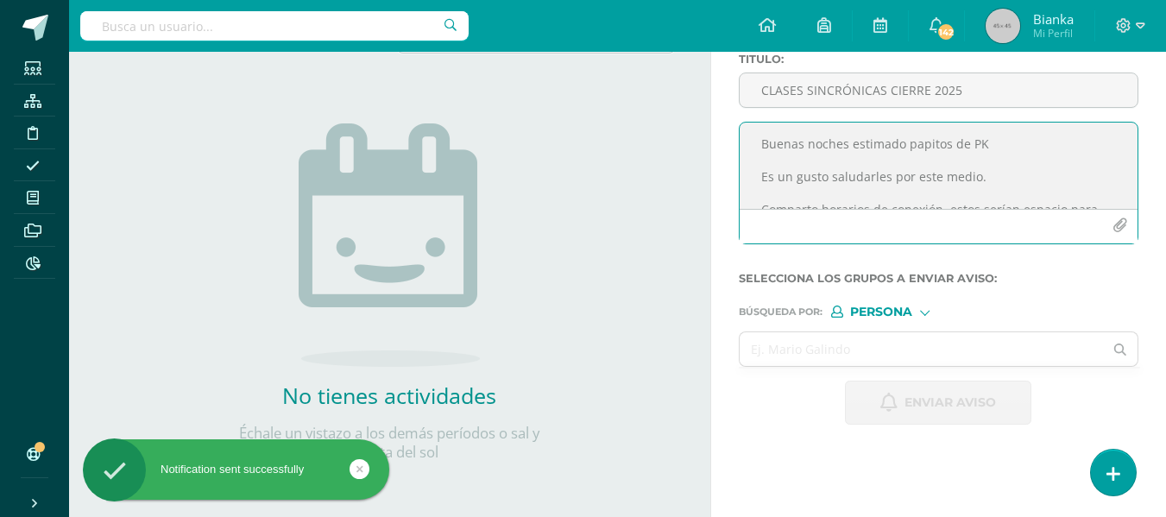
click at [802, 159] on textarea "Buenas noches estimado papitos de PK Es un gusto saludarles por este medio. Com…" at bounding box center [939, 166] width 398 height 86
paste textarea "Buenas noches estimado papitos de PK Es un gusto saludarles por este medio. Com…"
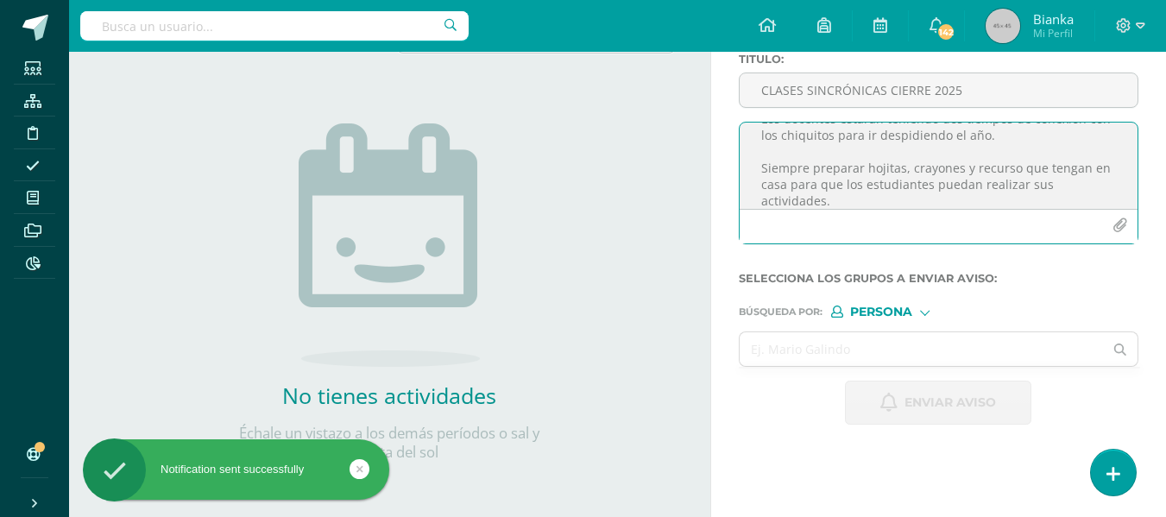
scroll to position [0, 0]
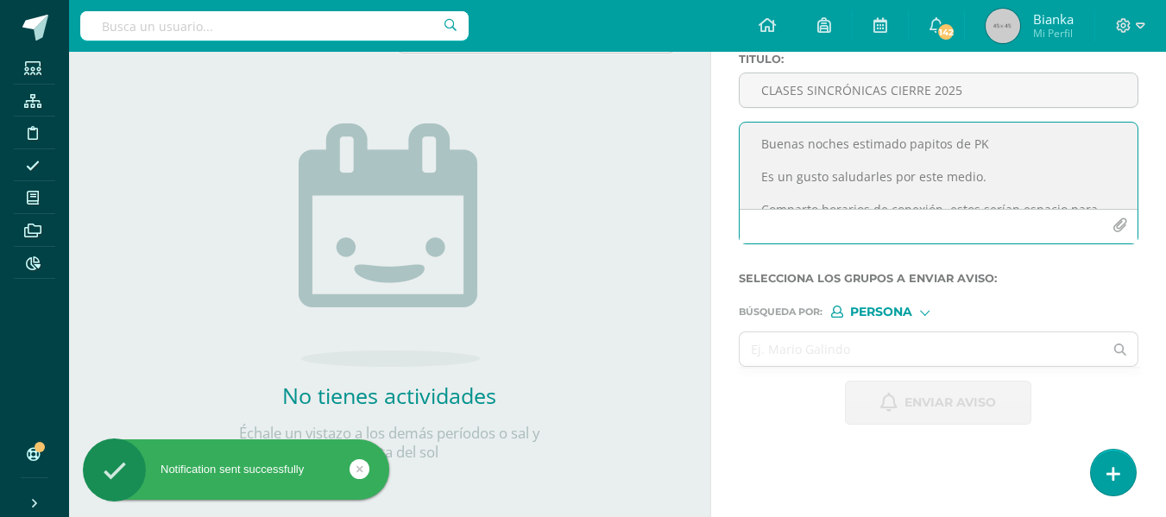
click at [985, 145] on textarea "Buenas noches estimado papitos de PK Es un gusto saludarles por este medio. Com…" at bounding box center [939, 166] width 398 height 86
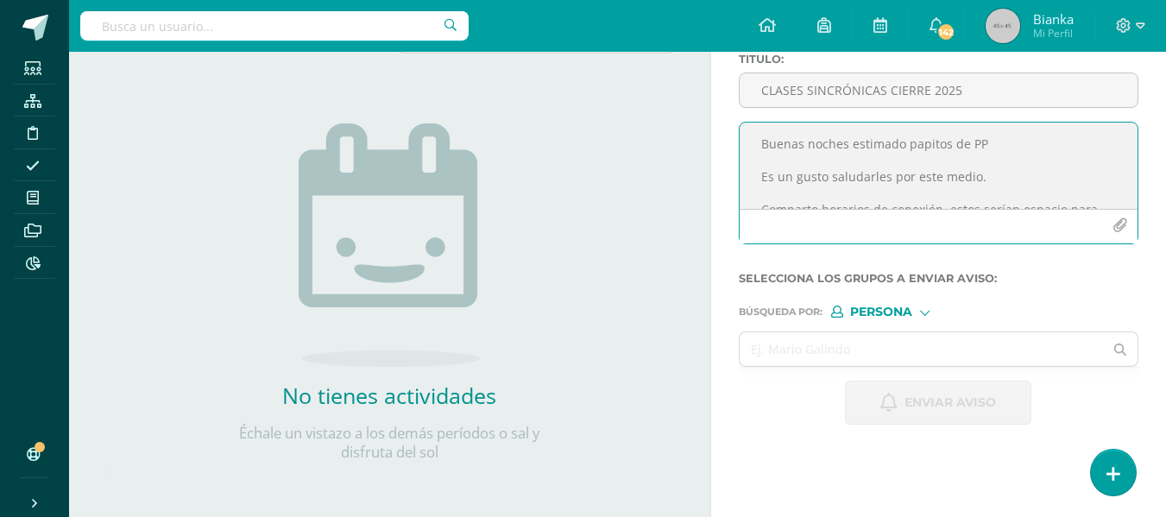
type textarea "Buenas noches estimado papitos de PP Es un gusto saludarles por este medio. Com…"
click at [1117, 219] on icon "button" at bounding box center [1120, 225] width 15 height 15
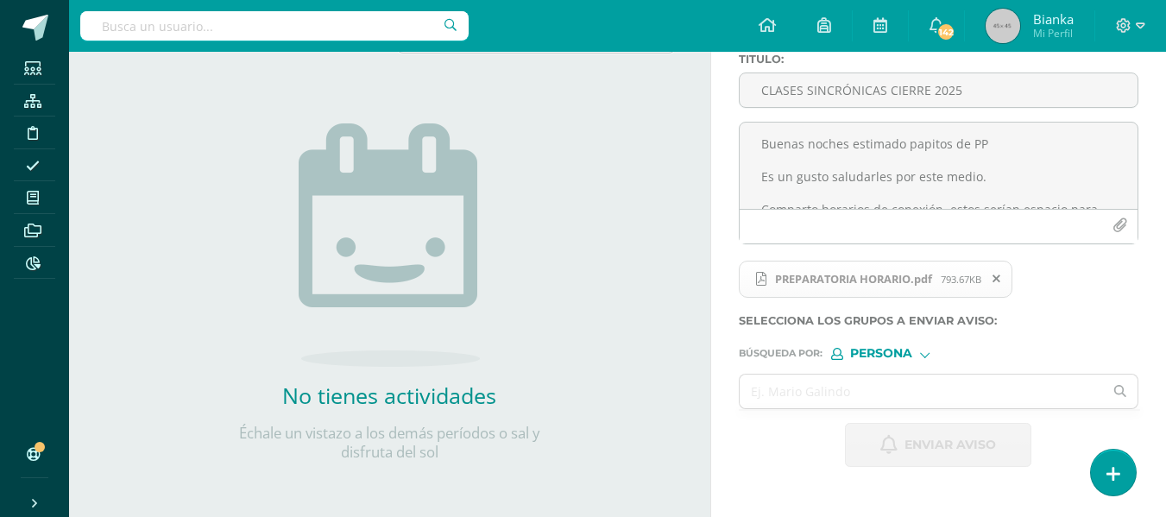
click at [879, 354] on span "Persona" at bounding box center [881, 353] width 62 height 9
click at [809, 384] on input "text" at bounding box center [922, 392] width 364 height 34
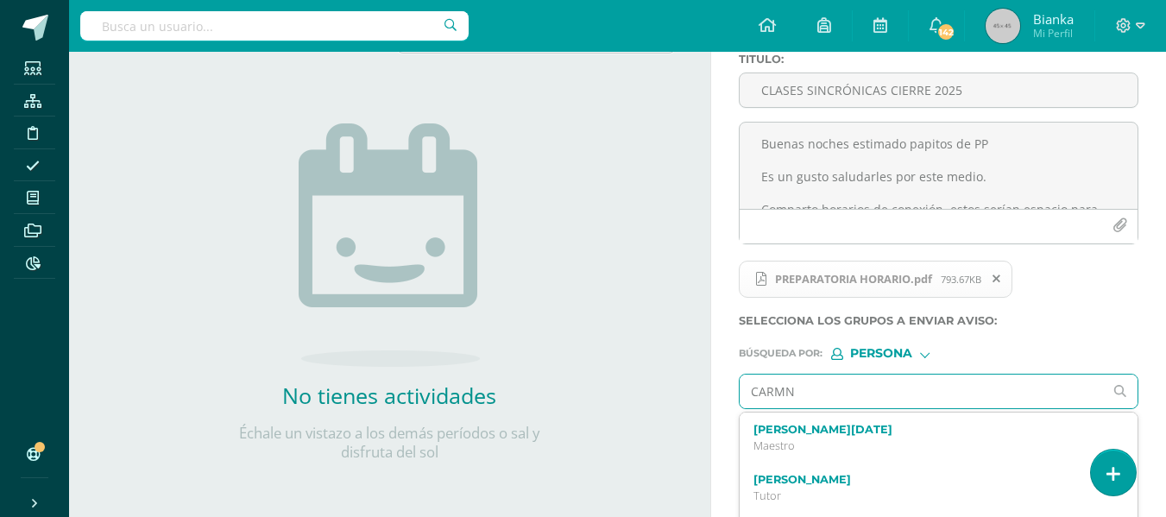
type input "CARMNE"
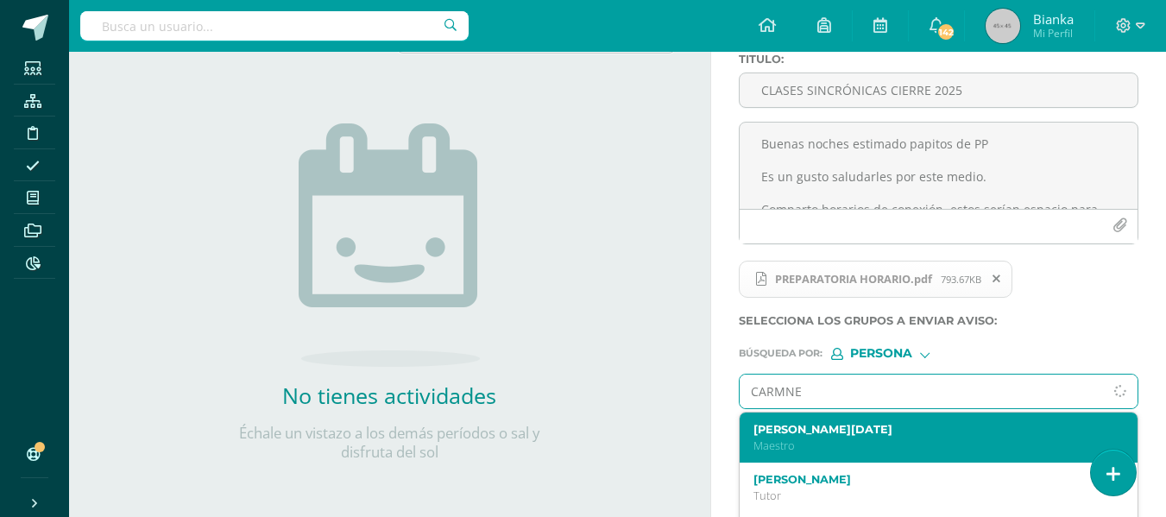
click at [817, 427] on label "[PERSON_NAME][DATE]" at bounding box center [932, 429] width 356 height 13
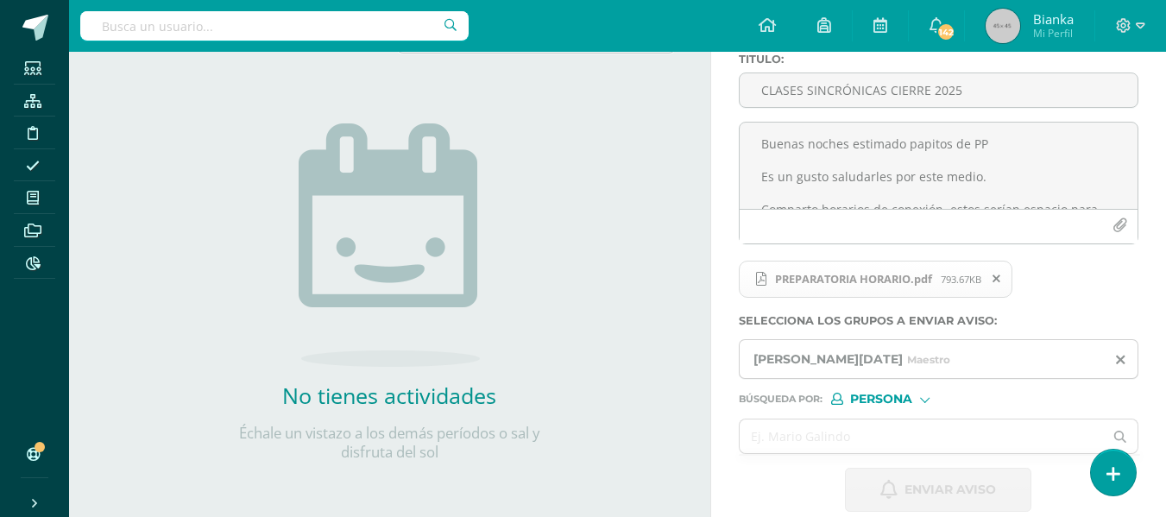
click at [895, 389] on div "Búsqueda por : Persona Estructura Persona" at bounding box center [939, 392] width 400 height 26
click at [895, 394] on span "Persona" at bounding box center [881, 398] width 62 height 9
click at [878, 426] on span "Estructura" at bounding box center [916, 421] width 85 height 9
click at [878, 428] on input "text" at bounding box center [922, 436] width 364 height 34
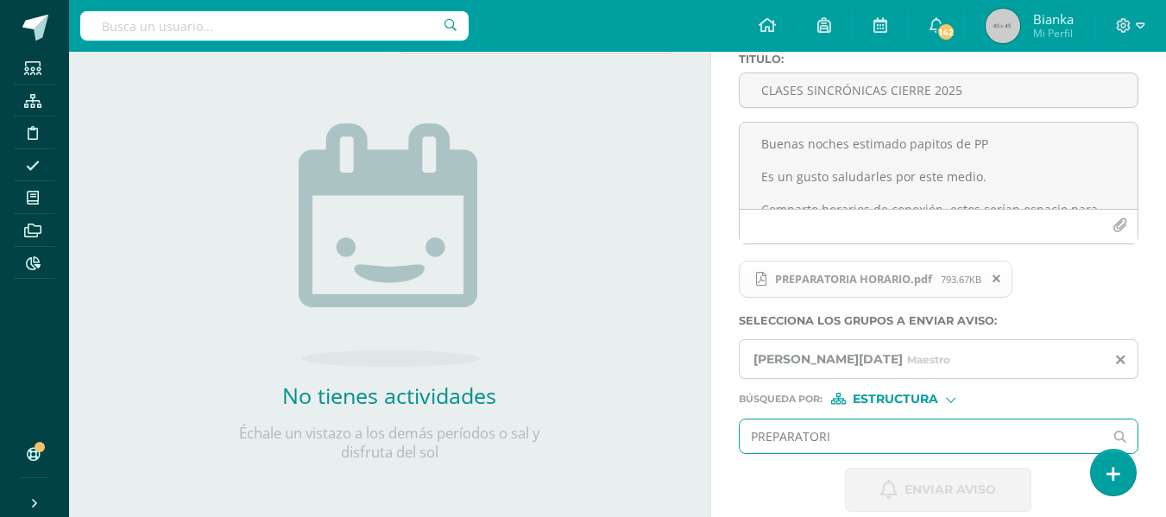
type input "PREPARATORIA"
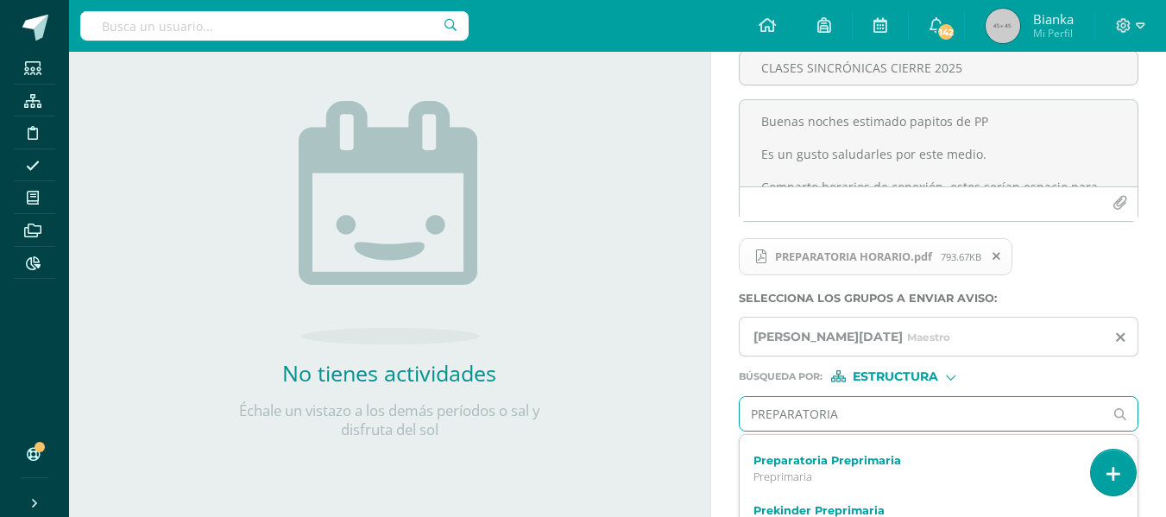
scroll to position [41, 0]
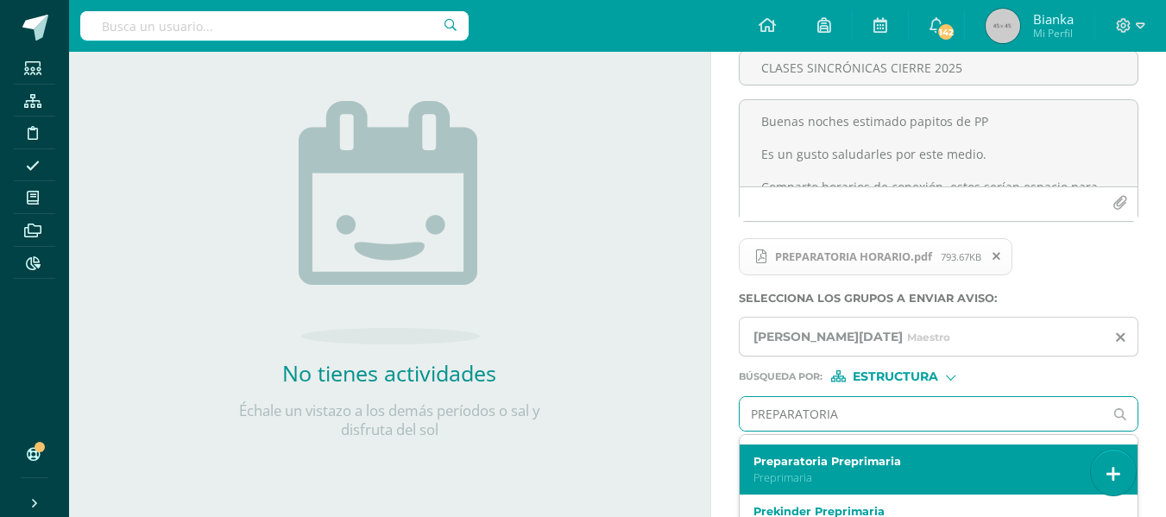
click at [806, 477] on p "Preprimaria" at bounding box center [932, 477] width 356 height 15
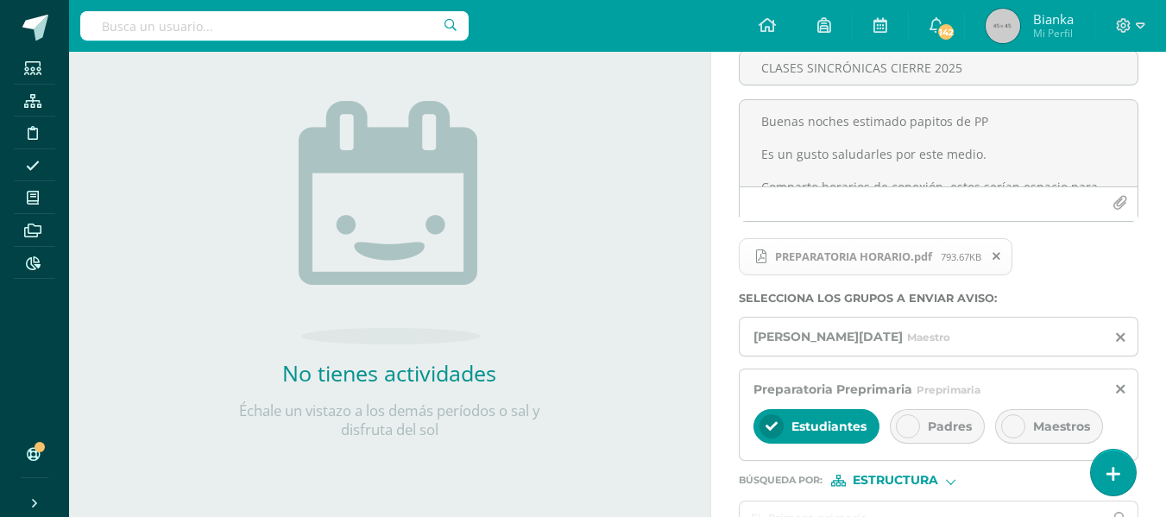
scroll to position [274, 0]
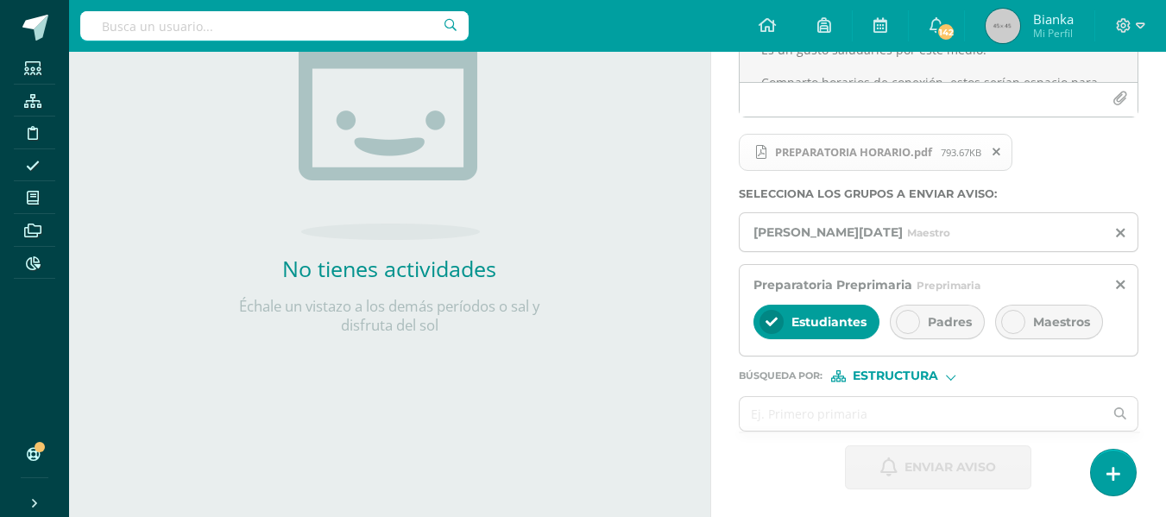
click at [919, 312] on div "Padres" at bounding box center [937, 322] width 95 height 35
click at [789, 337] on div "Estudiantes" at bounding box center [817, 322] width 126 height 35
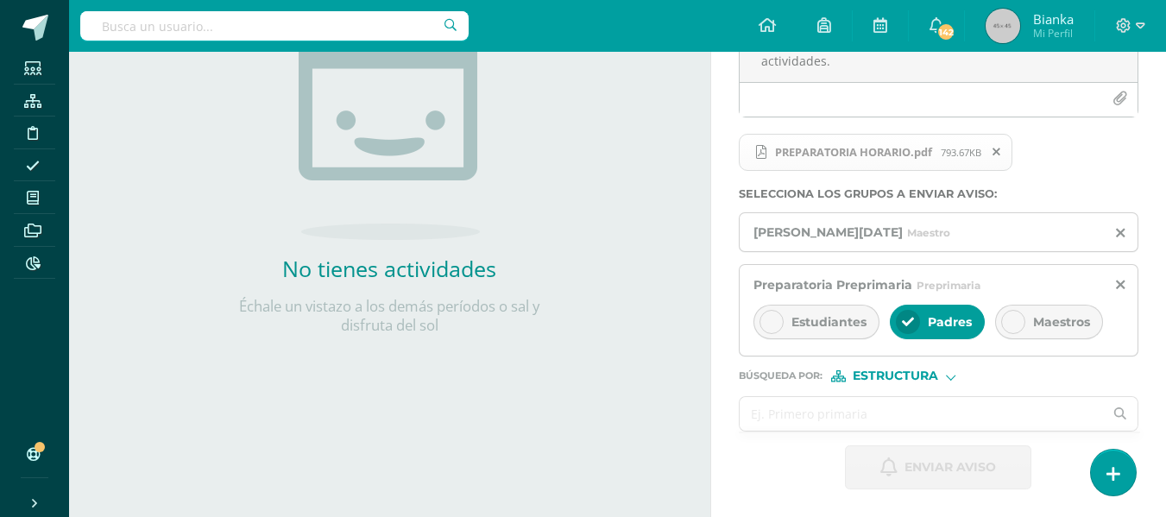
click at [905, 413] on input "text" at bounding box center [922, 414] width 364 height 34
click at [927, 418] on input "text" at bounding box center [922, 414] width 364 height 34
click at [843, 303] on div "Estudiantes Padres Maestros" at bounding box center [939, 323] width 370 height 41
click at [850, 312] on div "Estudiantes" at bounding box center [817, 322] width 126 height 35
click at [914, 316] on div at bounding box center [908, 322] width 24 height 24
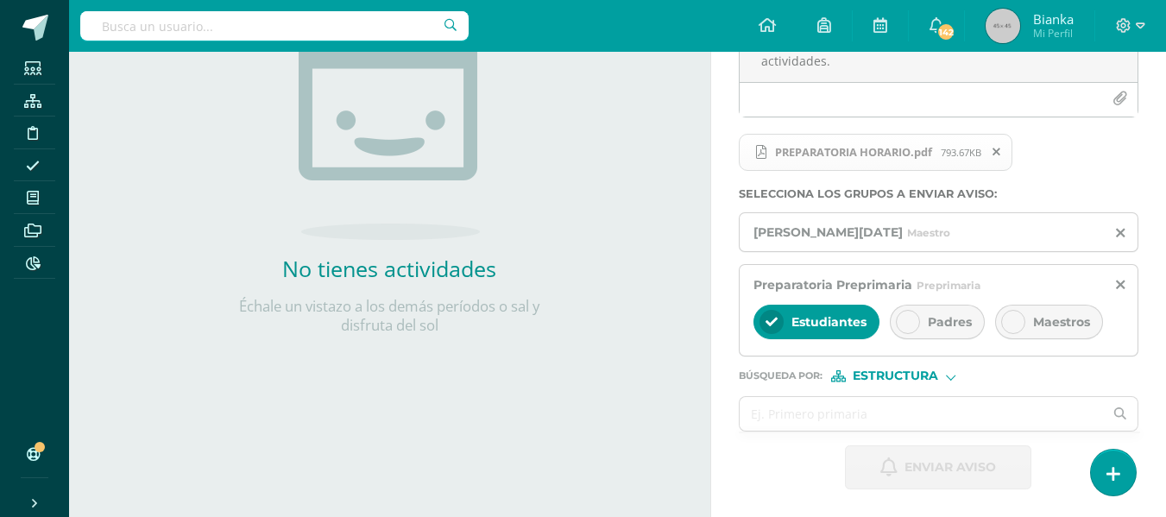
click at [830, 322] on span "Estudiantes" at bounding box center [829, 322] width 75 height 16
click at [897, 321] on div at bounding box center [908, 322] width 24 height 24
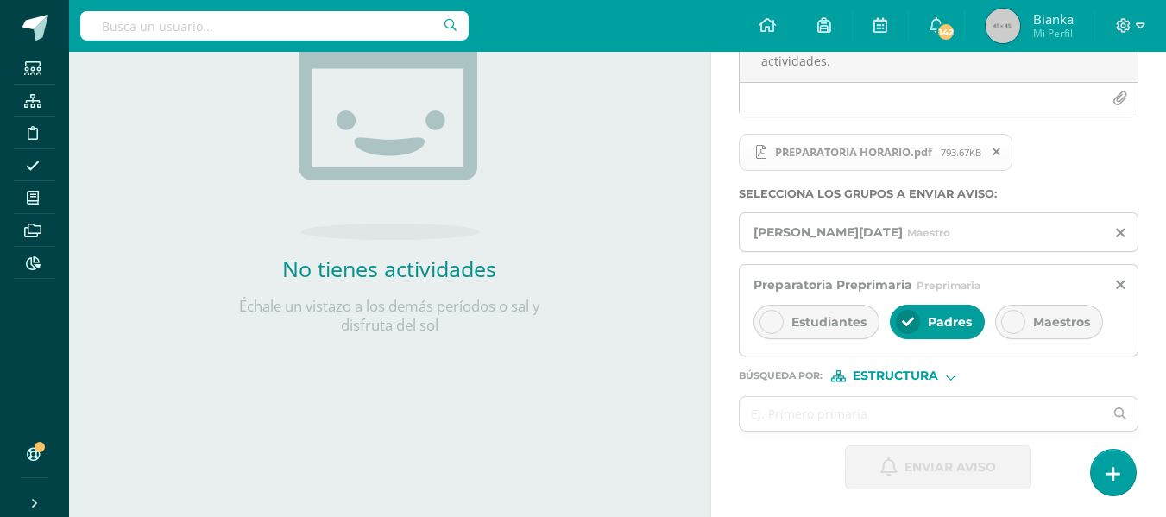
click at [1010, 149] on span at bounding box center [996, 151] width 29 height 19
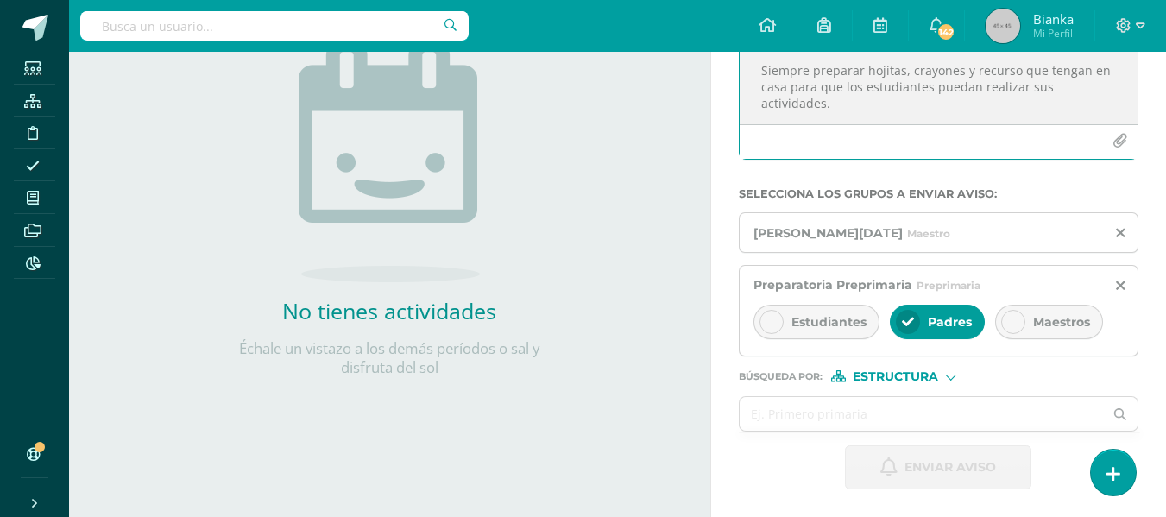
click at [1111, 143] on button "button" at bounding box center [1120, 141] width 34 height 34
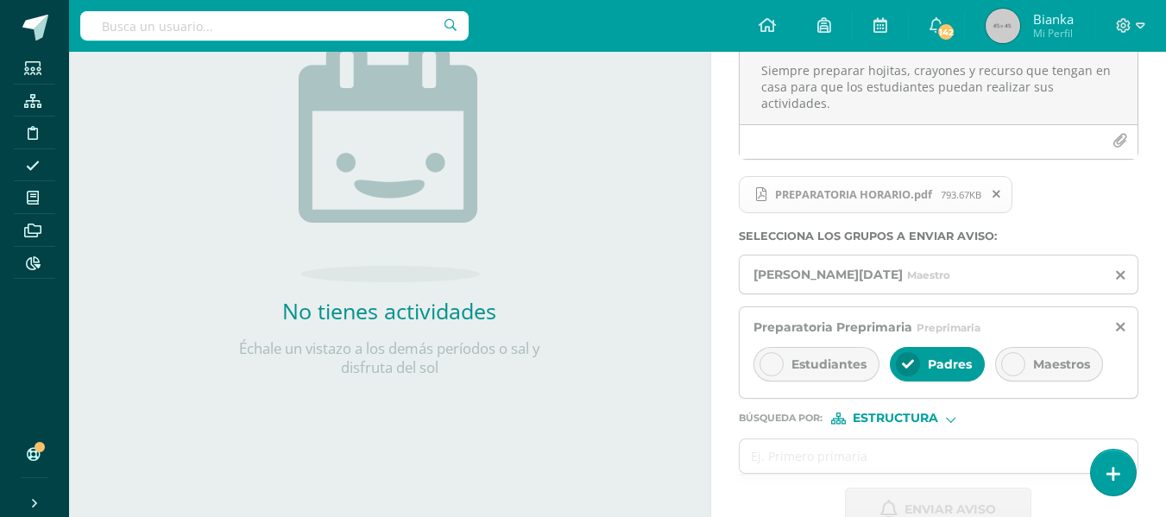
click at [1128, 277] on div "[PERSON_NAME][DATE]" at bounding box center [939, 275] width 400 height 41
click at [1125, 277] on div "[PERSON_NAME][DATE]" at bounding box center [939, 275] width 400 height 41
click at [1117, 278] on icon at bounding box center [1120, 275] width 9 height 15
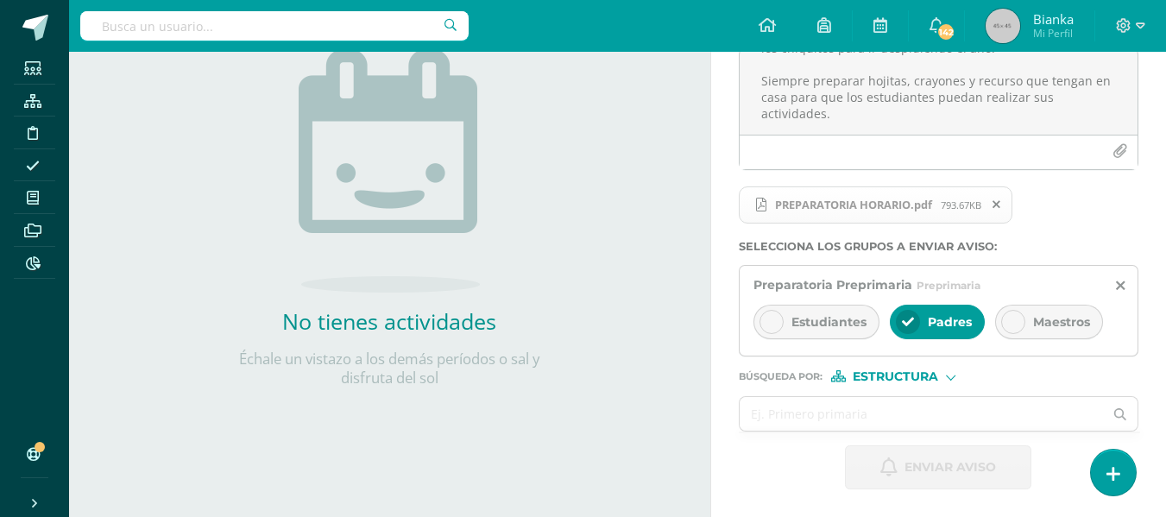
scroll to position [221, 0]
click at [893, 386] on form "Titulo : CLASES SINCRÓNICAS CIERRE 2025 Buenas noches estimado papitos de PP Es…" at bounding box center [939, 233] width 400 height 511
click at [884, 372] on span "Estructura" at bounding box center [895, 376] width 85 height 9
click at [897, 418] on span "Persona" at bounding box center [903, 421] width 62 height 9
click at [897, 418] on input "text" at bounding box center [922, 414] width 364 height 34
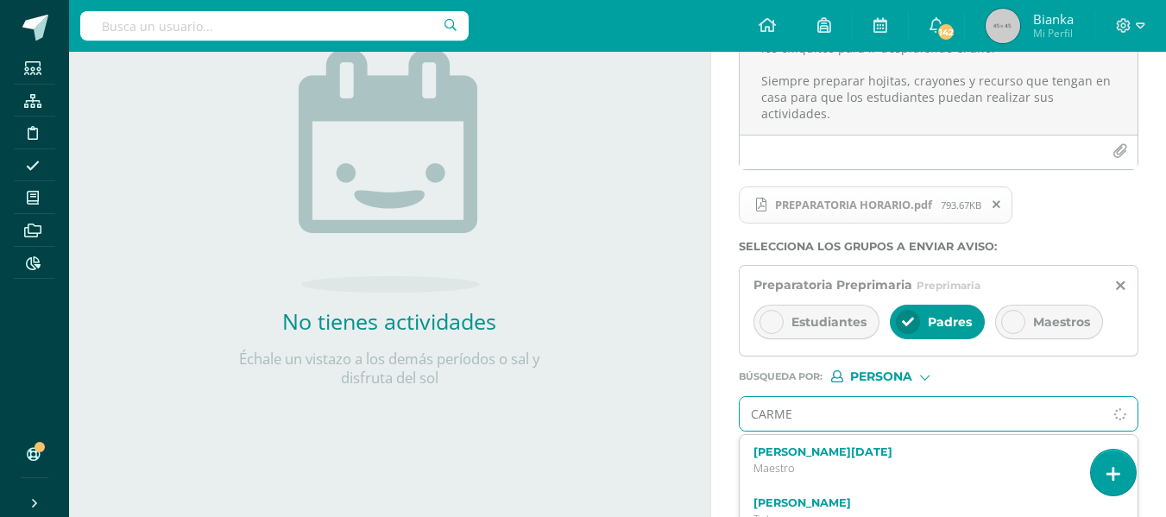
type input "[PERSON_NAME]"
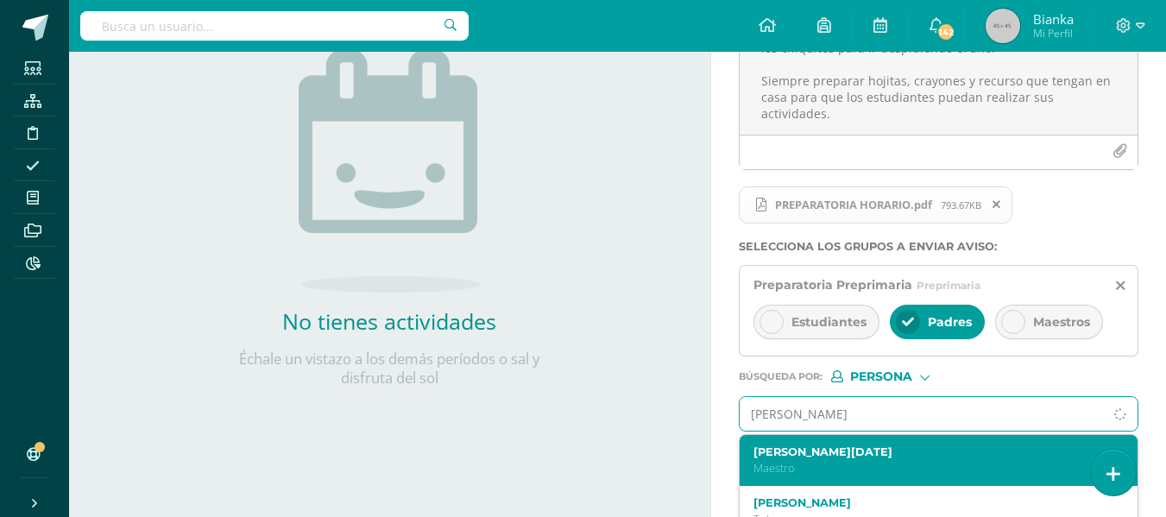
click at [839, 457] on label "[PERSON_NAME][DATE]" at bounding box center [932, 451] width 356 height 13
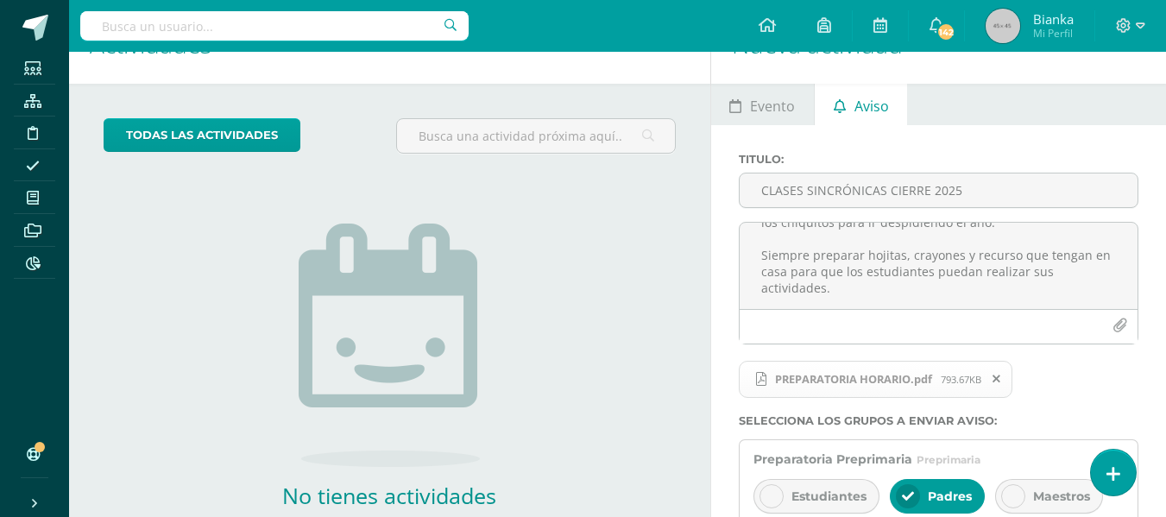
scroll to position [0, 0]
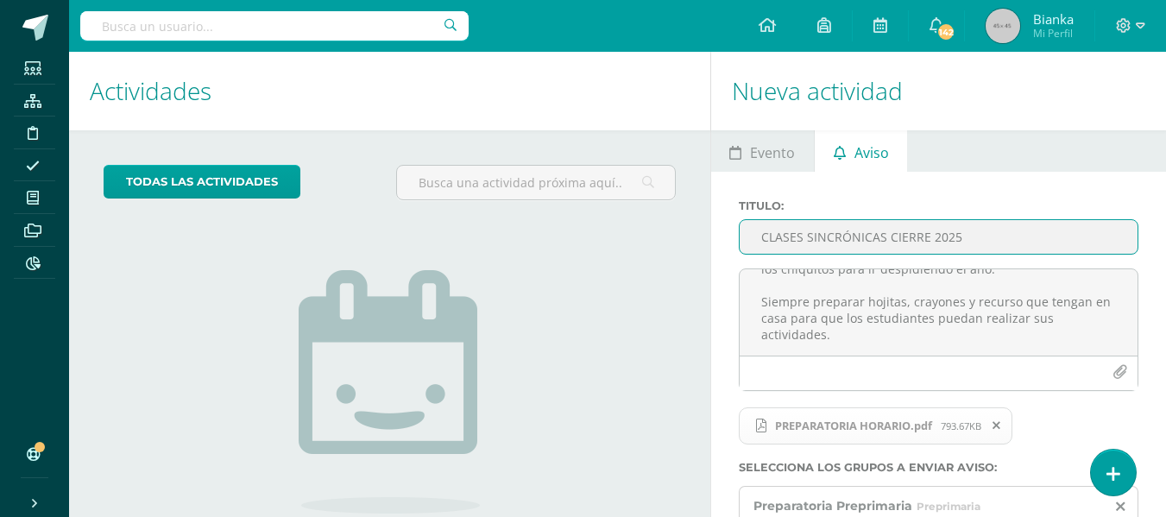
click at [893, 236] on input "CLASES SINCRÓNICAS CIERRE 2025" at bounding box center [939, 237] width 398 height 34
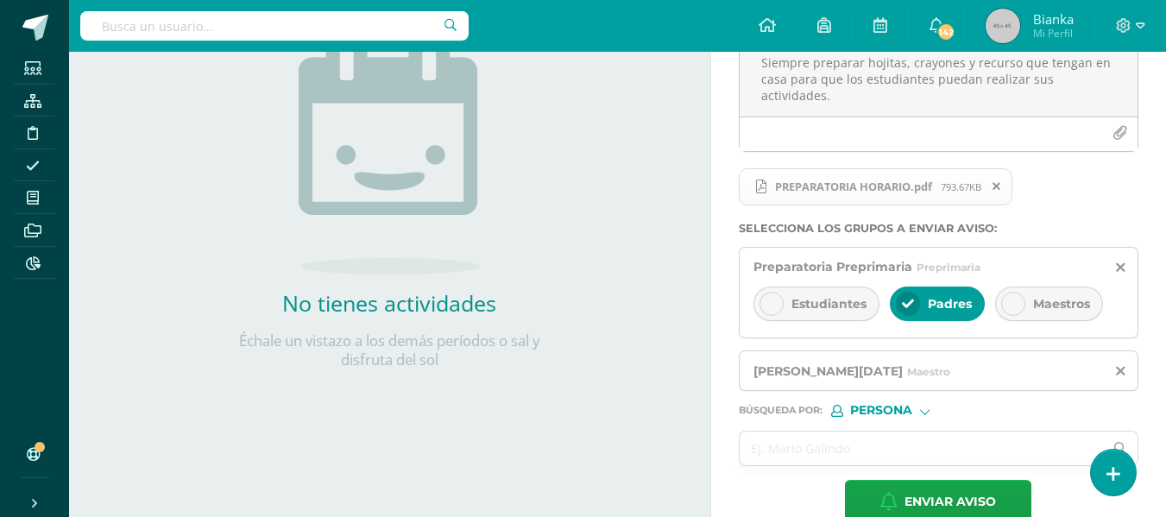
scroll to position [274, 0]
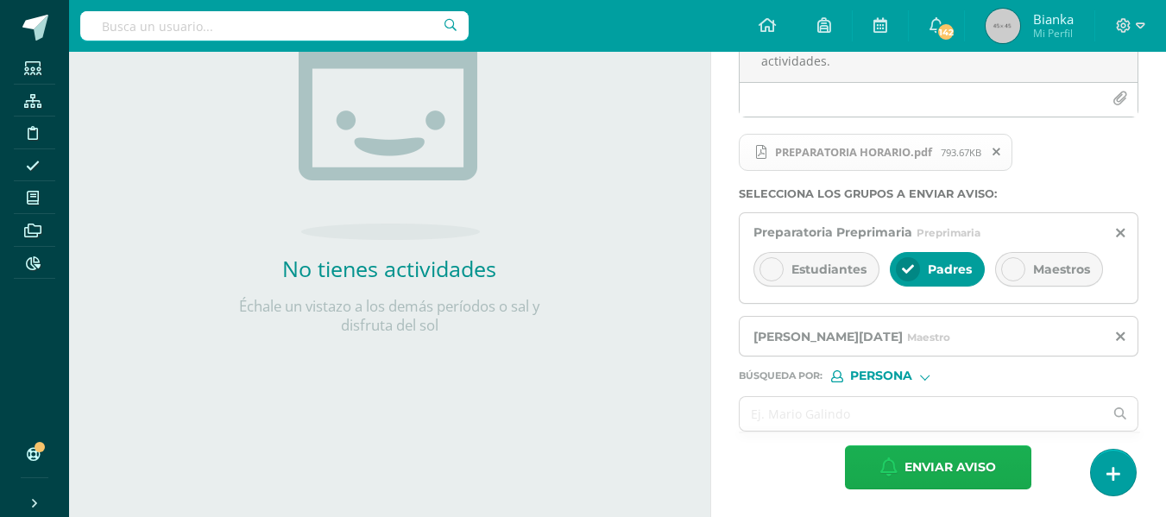
type input "CLASES SINCRÓNICAS CIERRE 2025"
click at [908, 457] on span "Enviar aviso" at bounding box center [950, 467] width 91 height 42
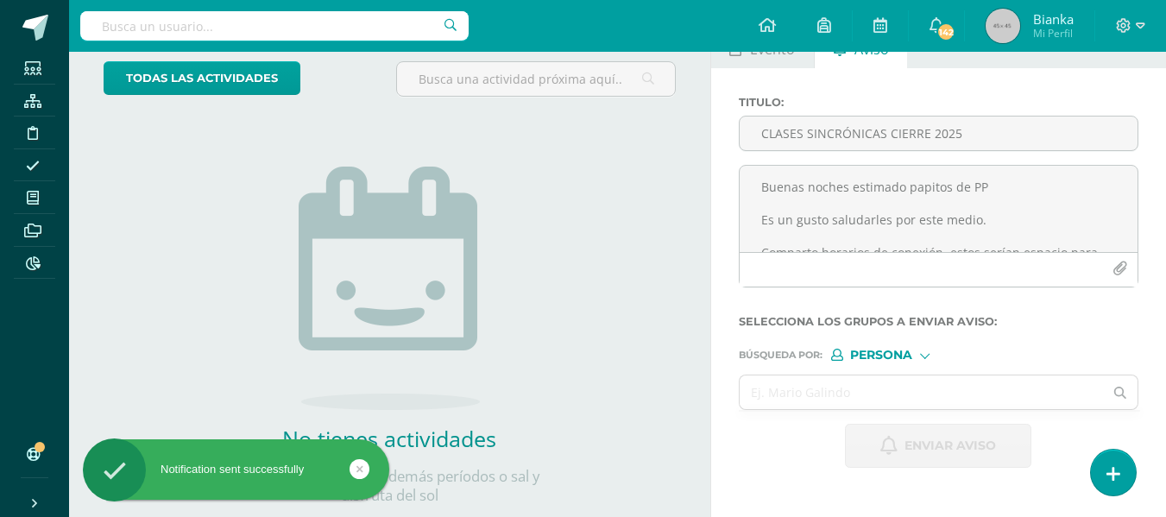
scroll to position [100, 0]
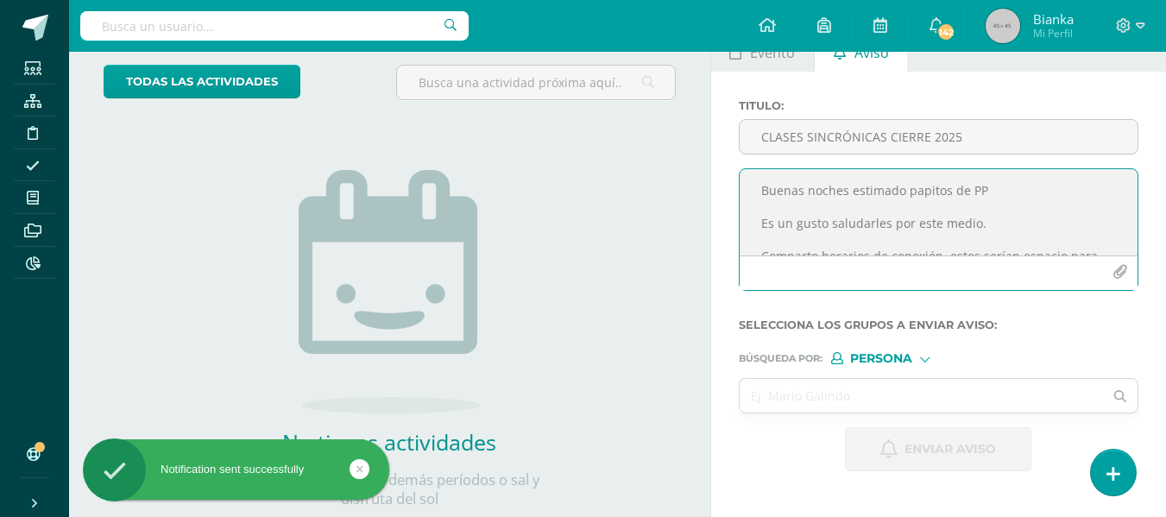
click at [788, 186] on textarea "Buenas noches estimado papitos de PP Es un gusto saludarles por este medio. Com…" at bounding box center [939, 212] width 398 height 86
paste textarea "Buenas noches estimado papitos de PK Es un gusto saludarles por este medio. Com…"
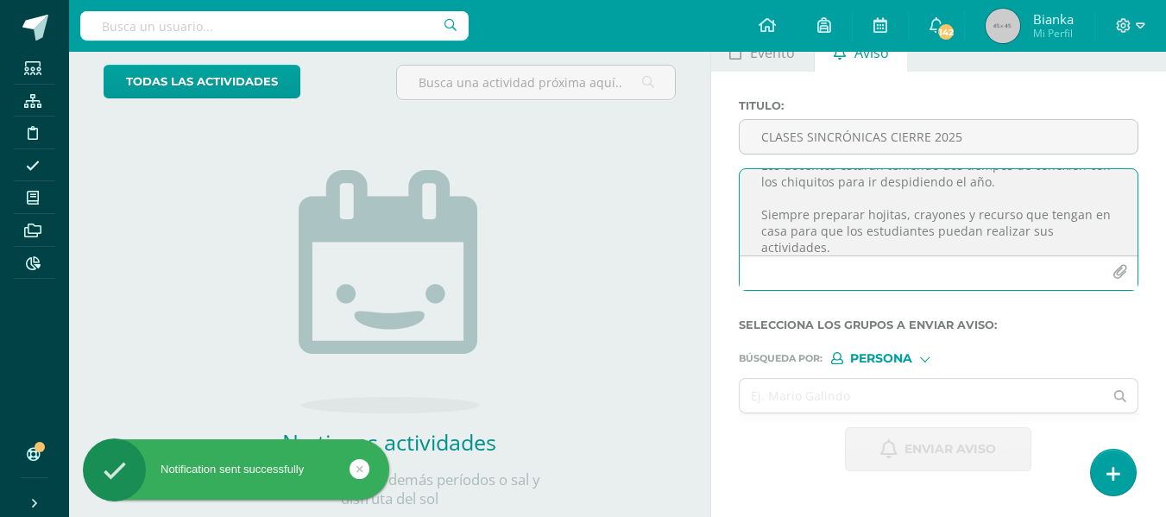
scroll to position [0, 0]
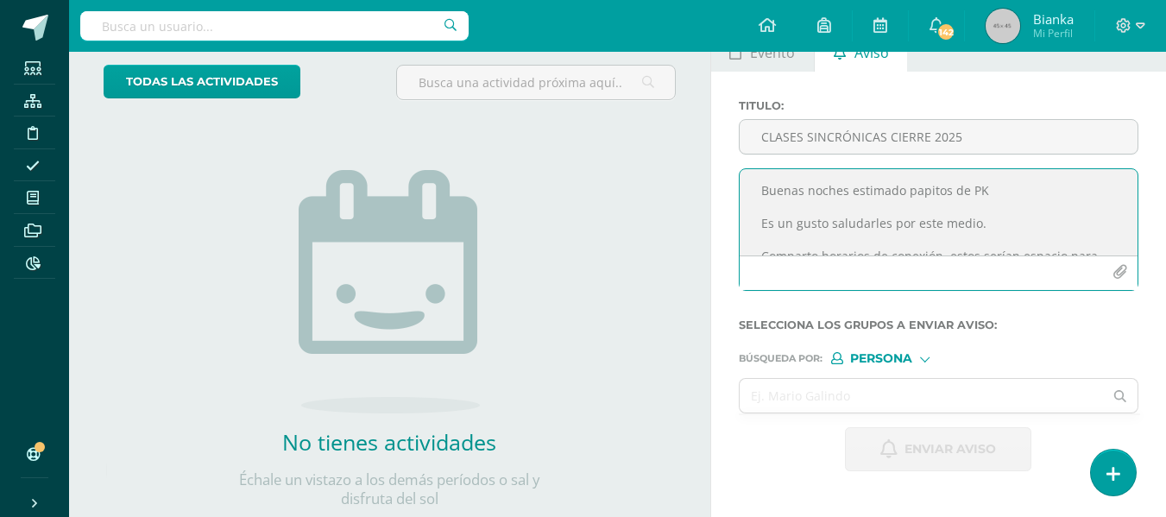
click at [973, 193] on textarea "Buenas noches estimado papitos de PK Es un gusto saludarles por este medio. Com…" at bounding box center [939, 212] width 398 height 86
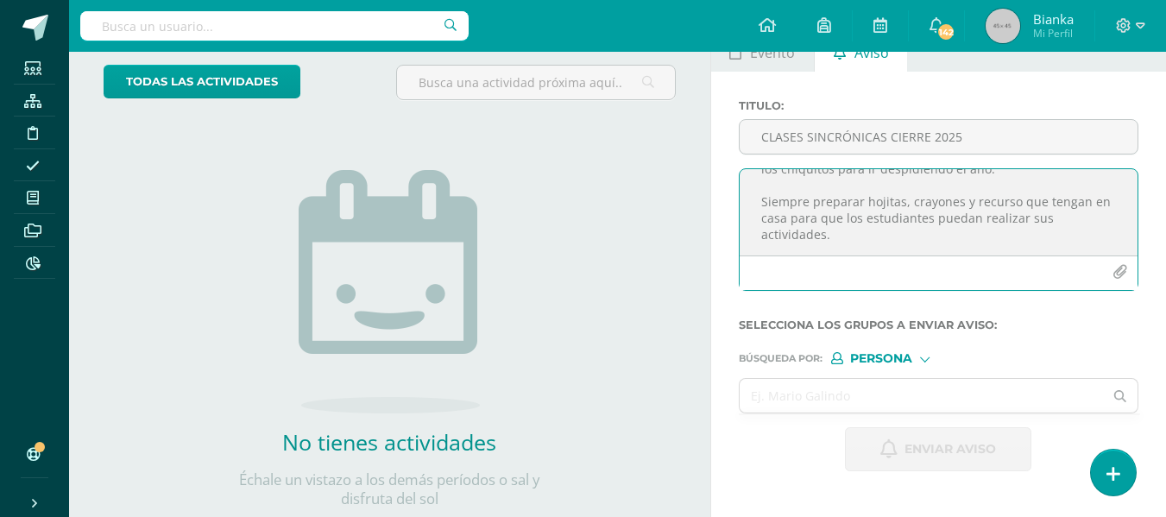
type textarea "Buenas noches estimado papitos de Primero Primaria Es un gusto saludarles por e…"
click at [1119, 265] on icon "button" at bounding box center [1120, 272] width 15 height 15
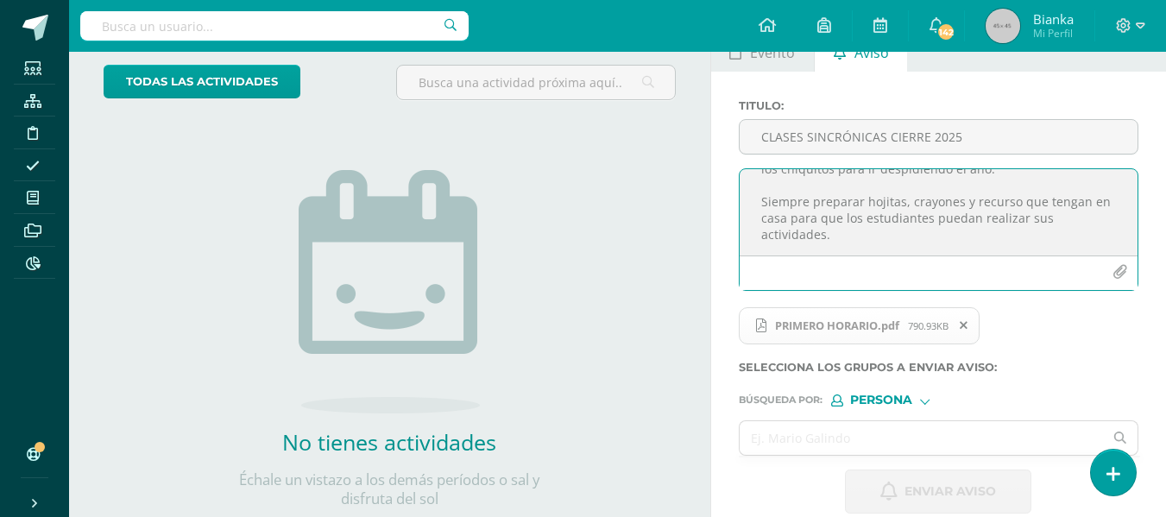
scroll to position [147, 0]
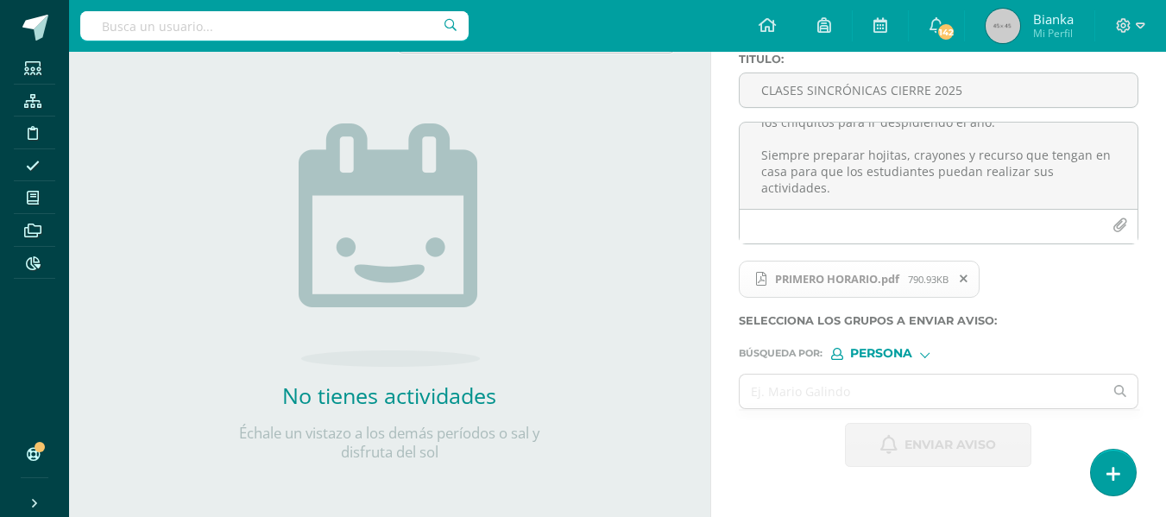
click at [878, 358] on span "Persona" at bounding box center [881, 353] width 62 height 9
click at [878, 375] on span "Estructura" at bounding box center [916, 375] width 85 height 9
click at [874, 388] on input "text" at bounding box center [922, 392] width 364 height 34
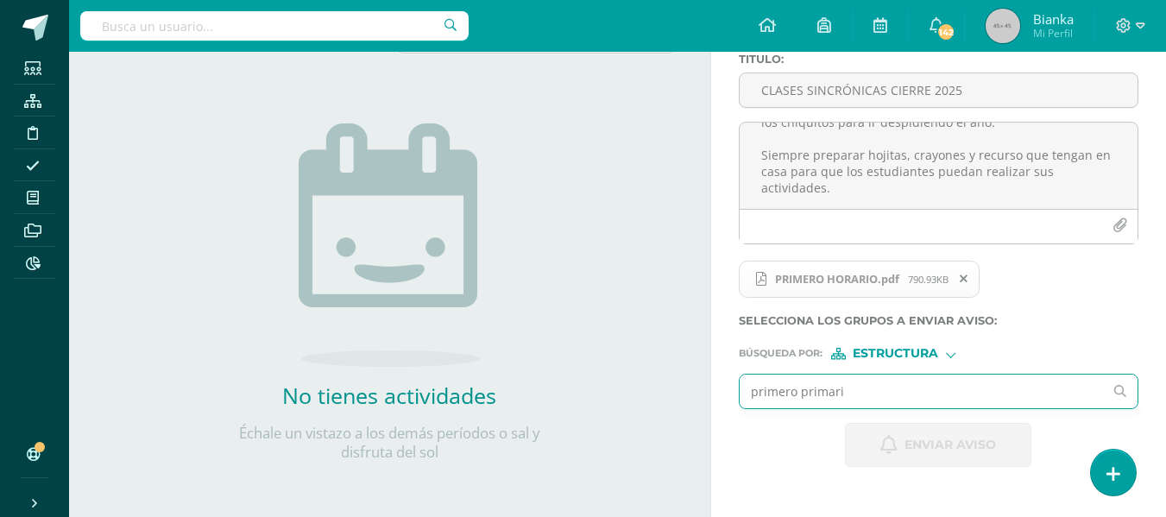
type input "primero primaria"
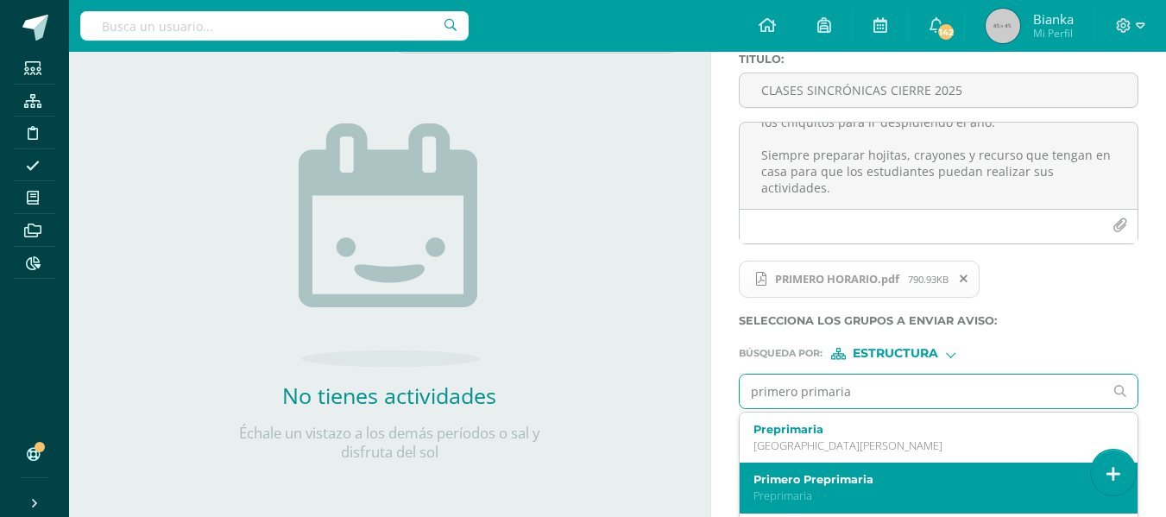
click at [854, 466] on div "Primero Preprimaria Preprimaria" at bounding box center [939, 488] width 398 height 51
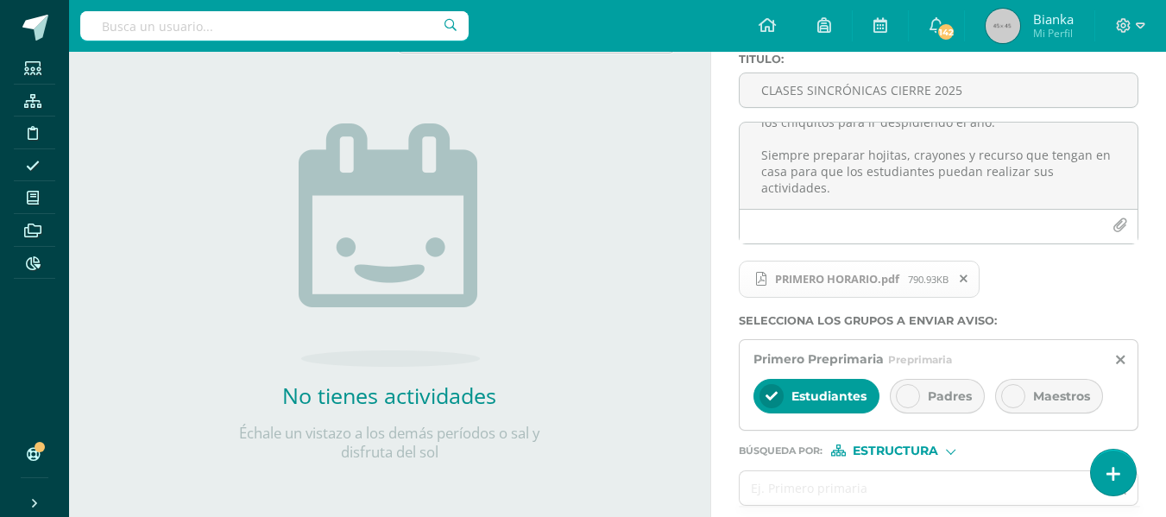
click at [897, 395] on div at bounding box center [908, 396] width 24 height 24
click at [808, 391] on span "Estudiantes" at bounding box center [829, 396] width 75 height 16
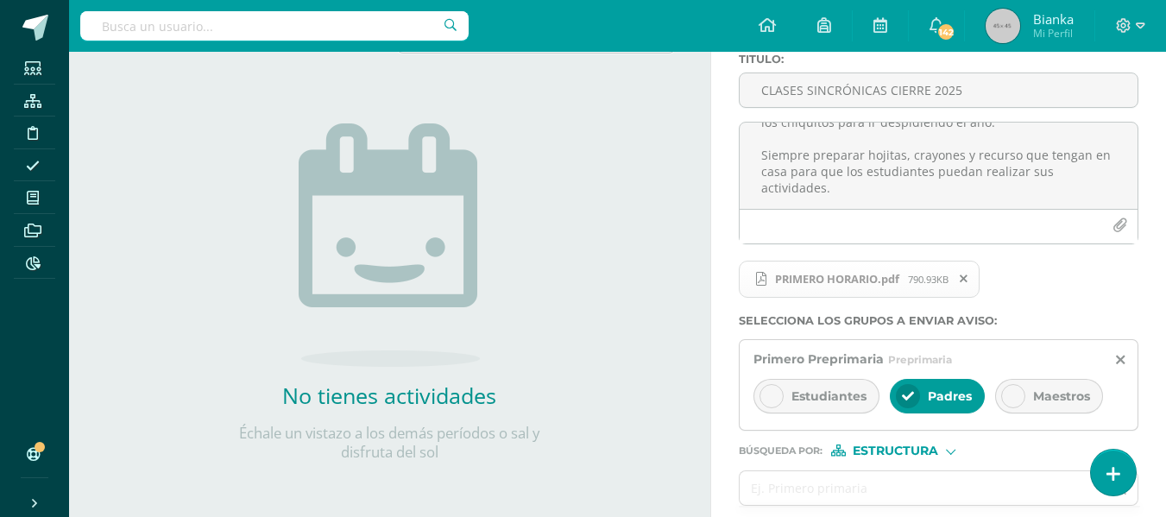
scroll to position [0, 0]
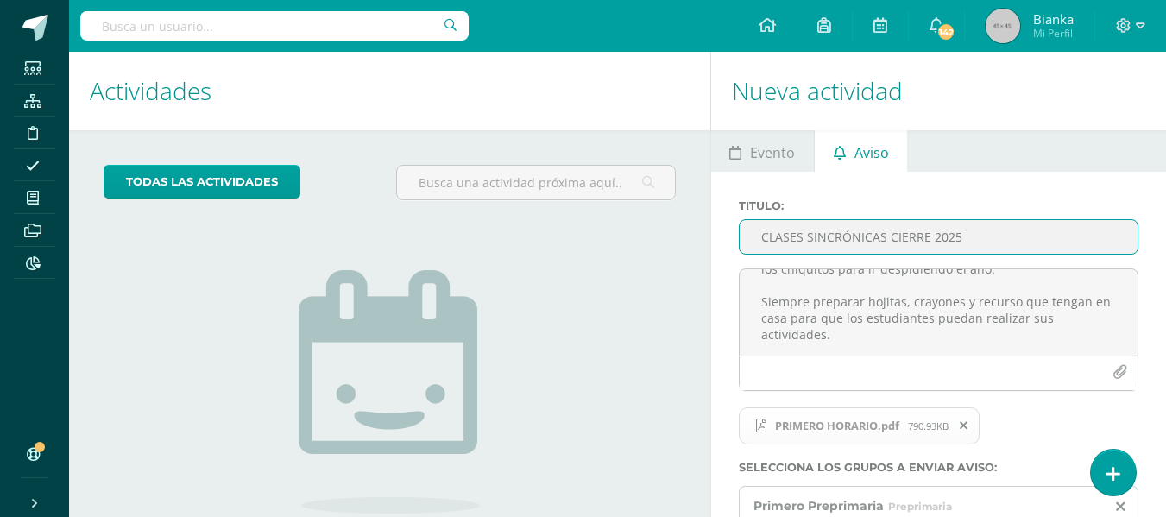
click at [826, 243] on input "CLASES SINCRÓNICAS CIERRE 2025" at bounding box center [939, 237] width 398 height 34
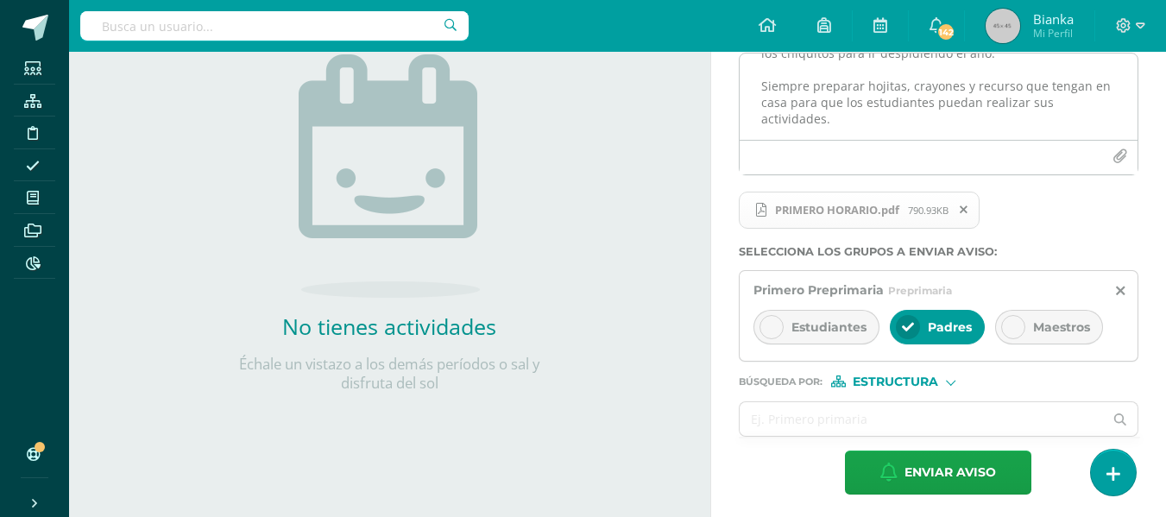
scroll to position [221, 0]
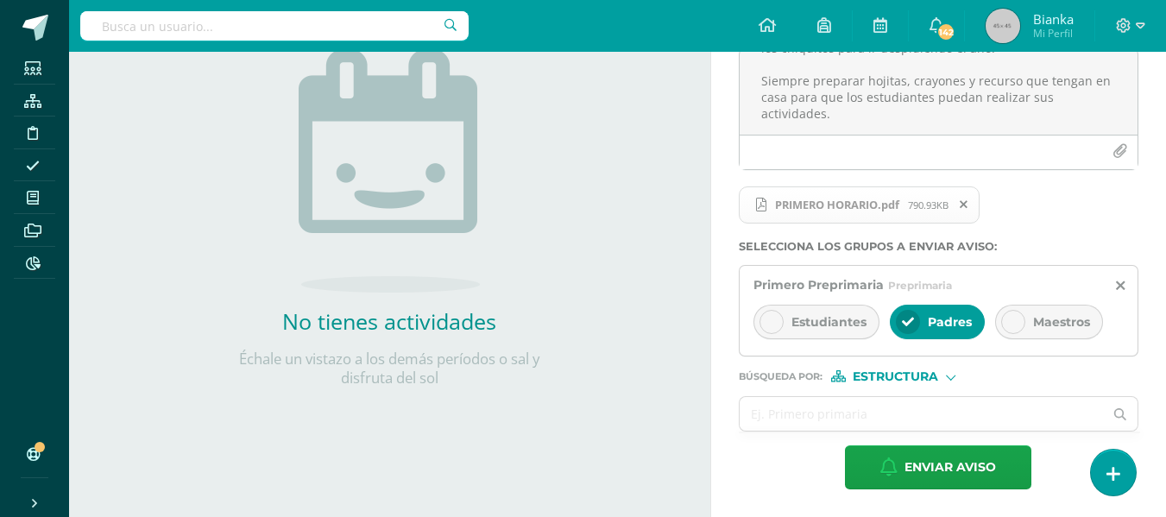
type input "CLASES SINCRÓNICAS CIERRE 2025"
click at [880, 372] on span "Estructura" at bounding box center [895, 376] width 85 height 9
click at [878, 407] on span "Estructura" at bounding box center [900, 399] width 139 height 22
click at [874, 381] on span "Estructura" at bounding box center [895, 376] width 85 height 9
click at [875, 412] on span "Persona" at bounding box center [900, 421] width 139 height 22
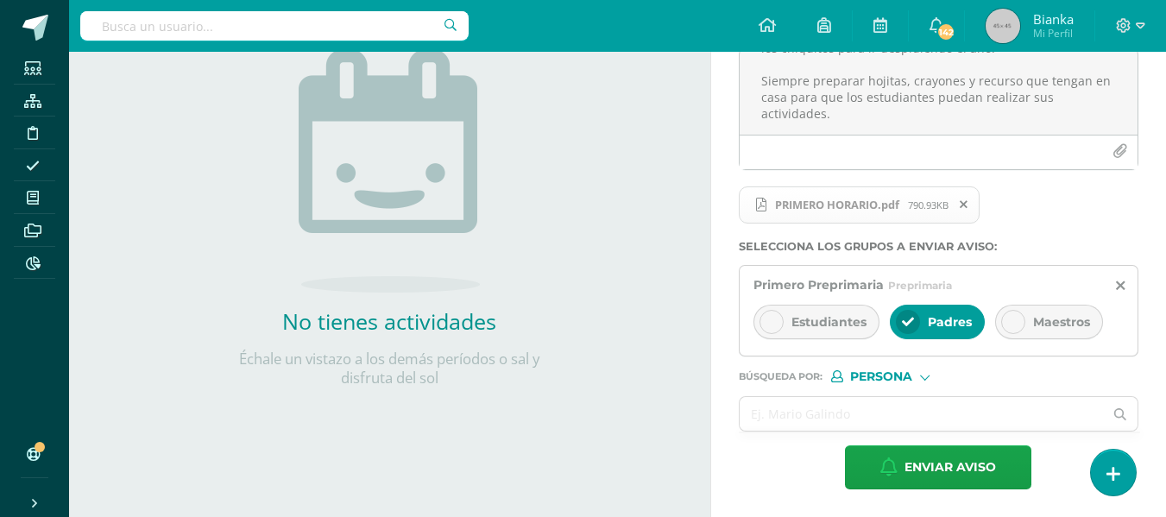
click at [875, 412] on input "text" at bounding box center [922, 414] width 364 height 34
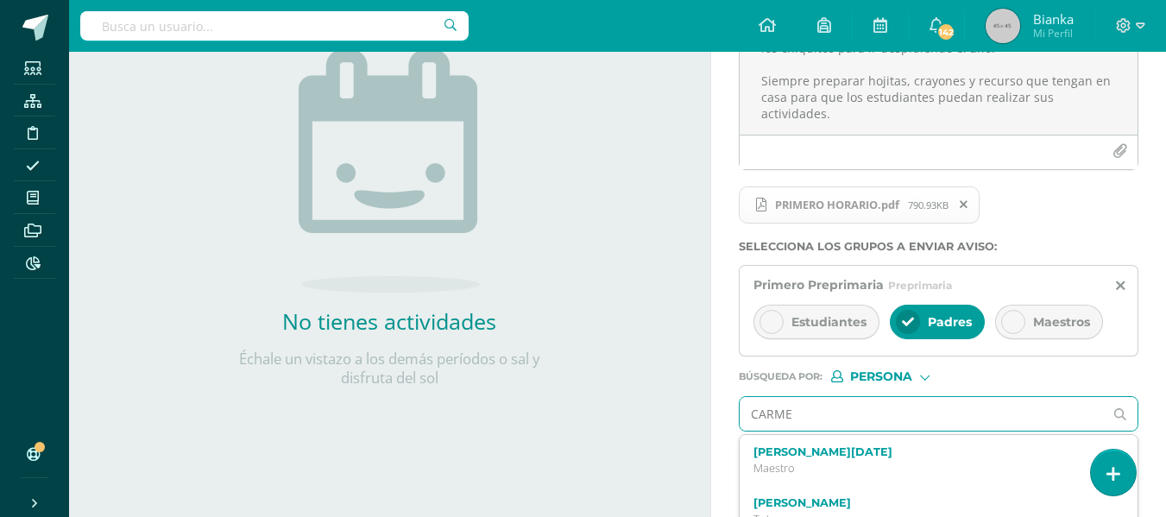
type input "[PERSON_NAME]"
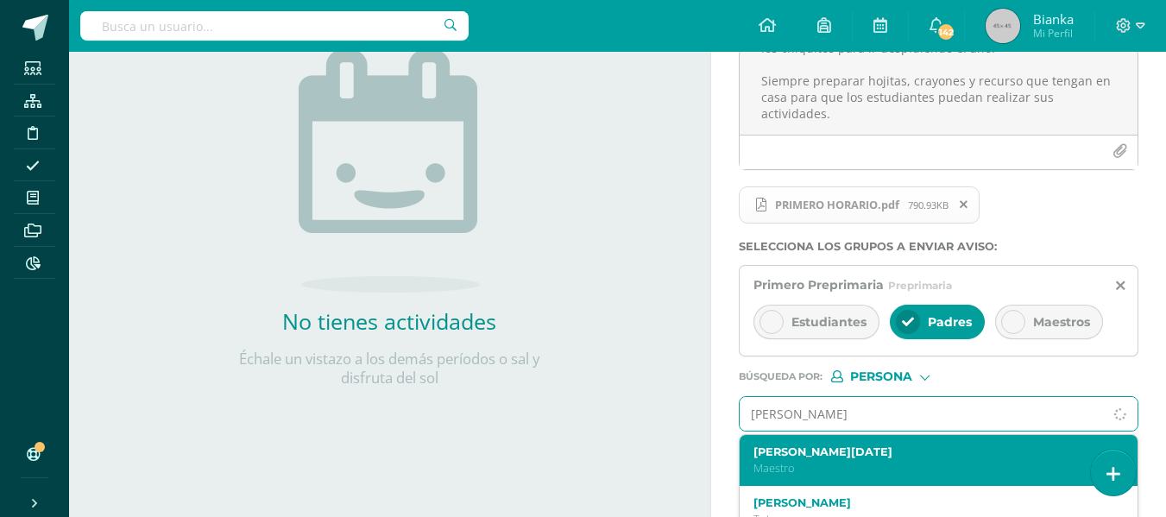
click at [872, 466] on p "Maestro" at bounding box center [932, 468] width 356 height 15
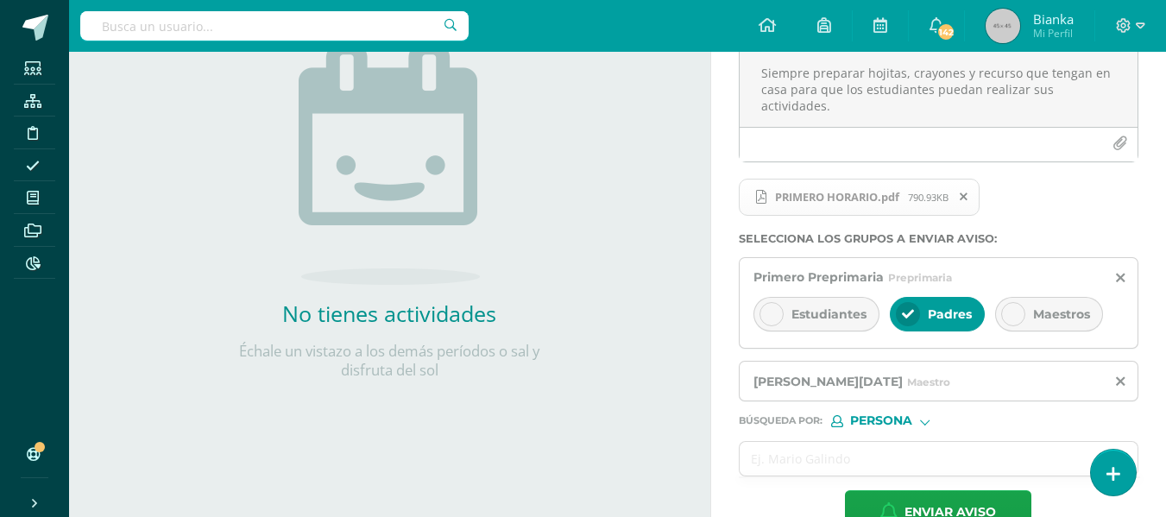
scroll to position [274, 0]
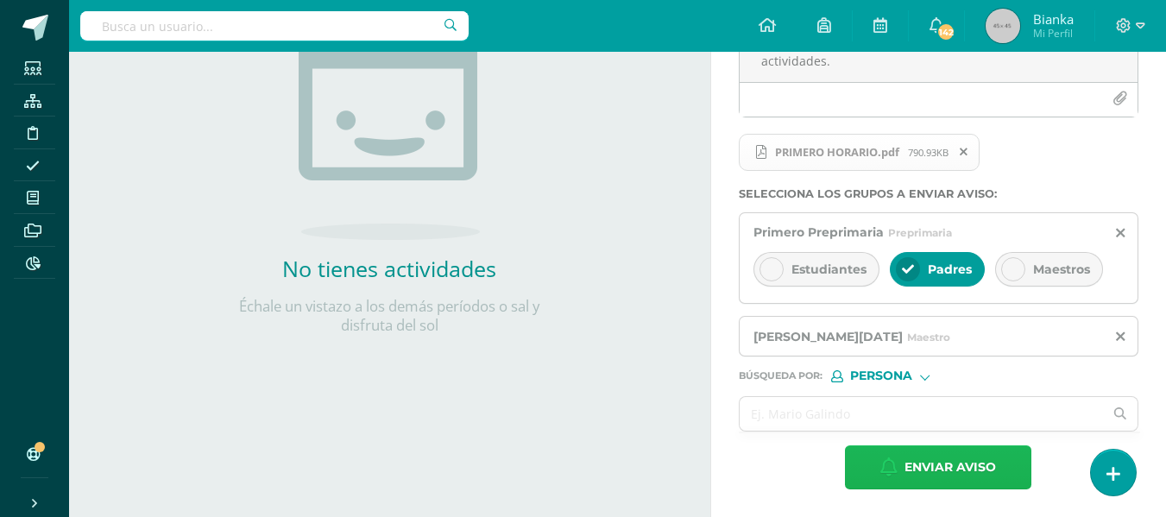
click at [909, 465] on span "Enviar aviso" at bounding box center [950, 467] width 91 height 42
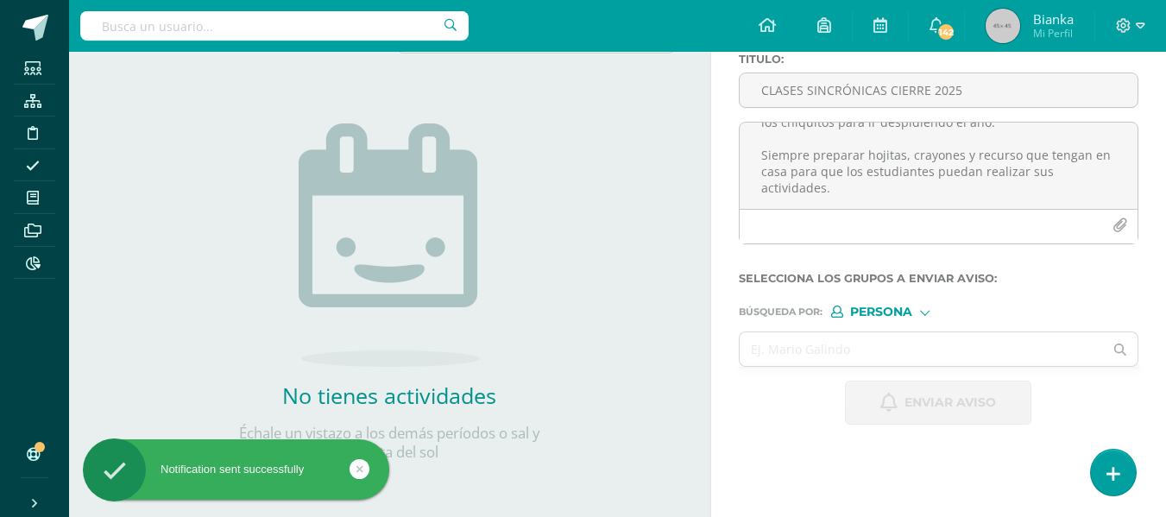
scroll to position [0, 0]
